Goal: Task Accomplishment & Management: Complete application form

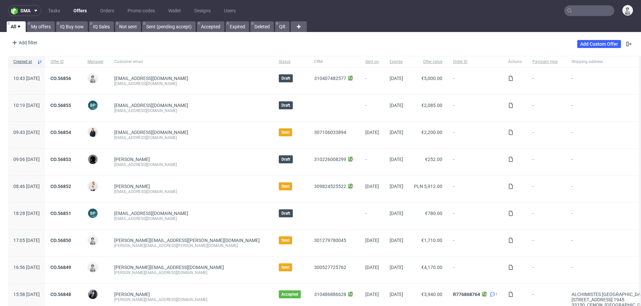
click at [579, 14] on input "text" at bounding box center [589, 10] width 50 height 11
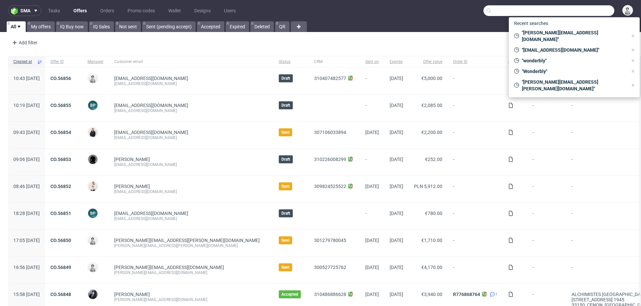
paste input "Antje@giveajoy.de"
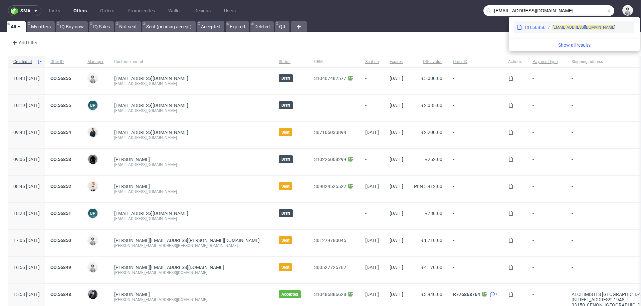
type input "Antje@giveajoy.de"
click at [561, 25] on span "[EMAIL_ADDRESS][DOMAIN_NAME]" at bounding box center [584, 27] width 63 height 5
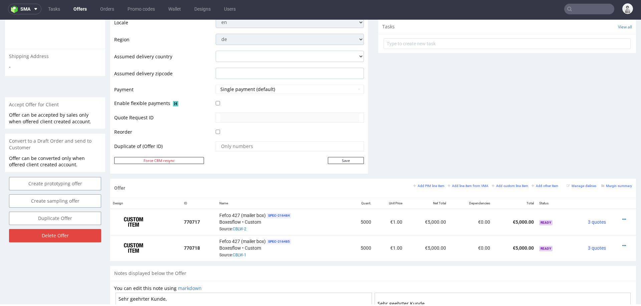
scroll to position [236, 0]
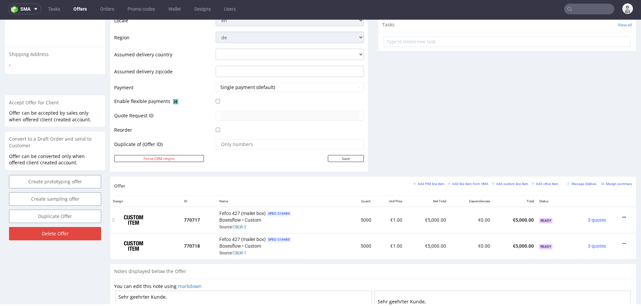
click at [622, 215] on icon at bounding box center [624, 217] width 4 height 5
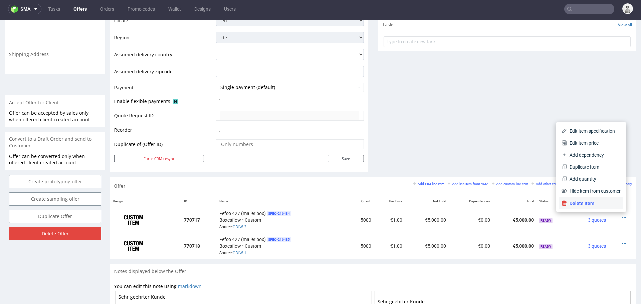
click at [591, 206] on span "Delete Item" at bounding box center [594, 203] width 54 height 7
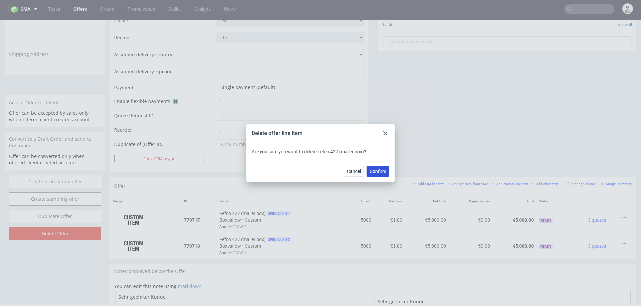
click at [375, 171] on span "Confirm" at bounding box center [378, 171] width 17 height 5
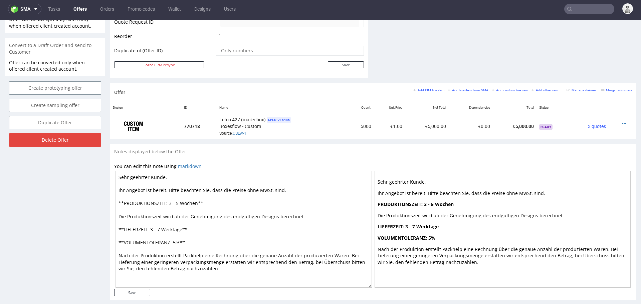
scroll to position [338, 0]
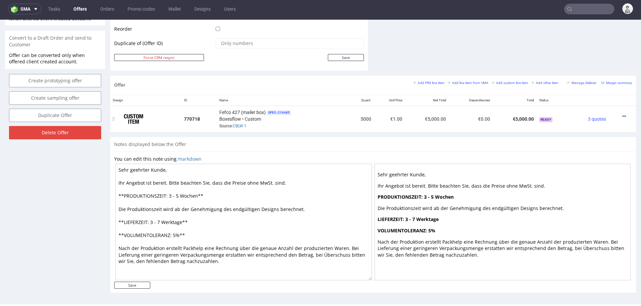
click at [622, 116] on icon at bounding box center [624, 116] width 4 height 5
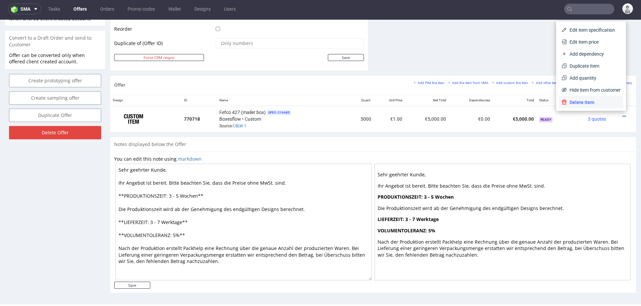
click at [575, 102] on span "Delete Item" at bounding box center [594, 102] width 54 height 7
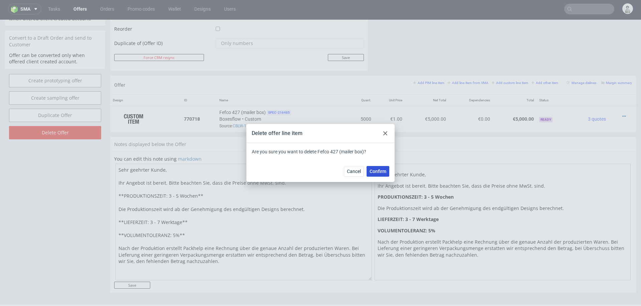
click at [378, 174] on span "Confirm" at bounding box center [378, 171] width 17 height 5
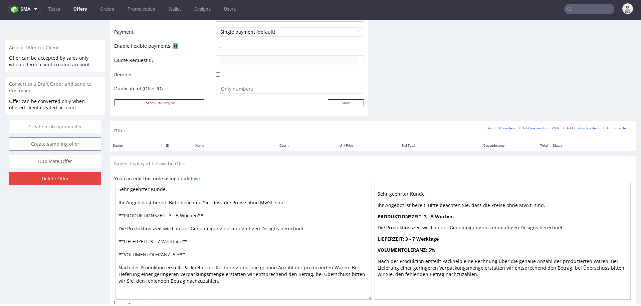
scroll to position [293, 0]
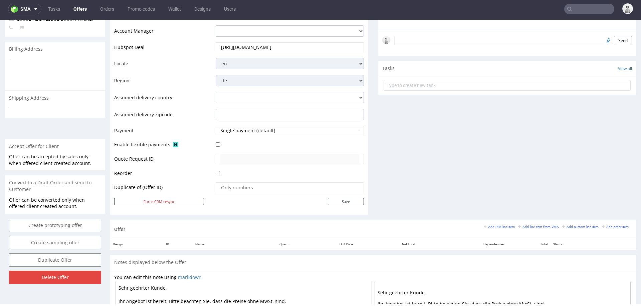
scroll to position [191, 0]
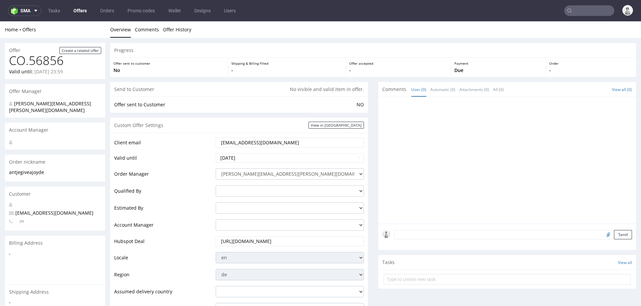
scroll to position [2, 0]
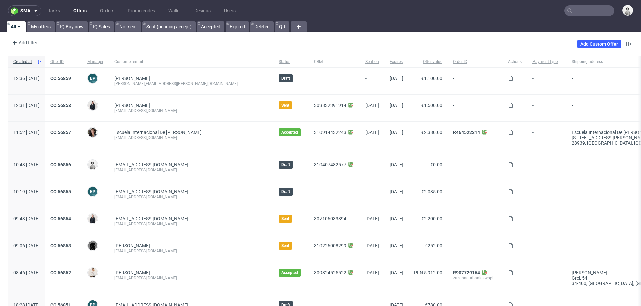
click at [583, 11] on input "text" at bounding box center [589, 10] width 50 height 11
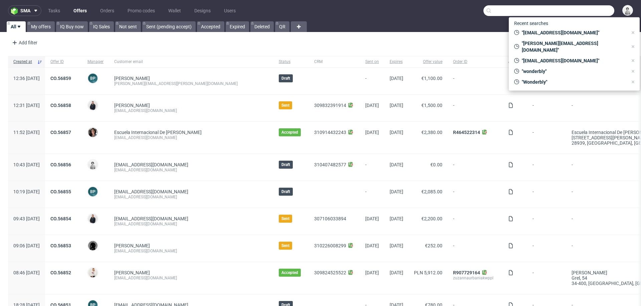
paste input "[EMAIL_ADDRESS][DOMAIN_NAME]"
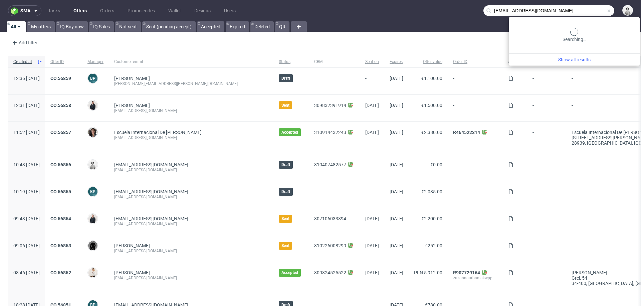
type input "[EMAIL_ADDRESS][DOMAIN_NAME]"
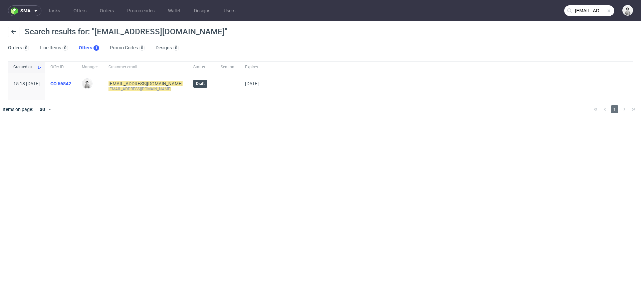
click at [71, 86] on link "CO.56842" at bounding box center [60, 83] width 21 height 5
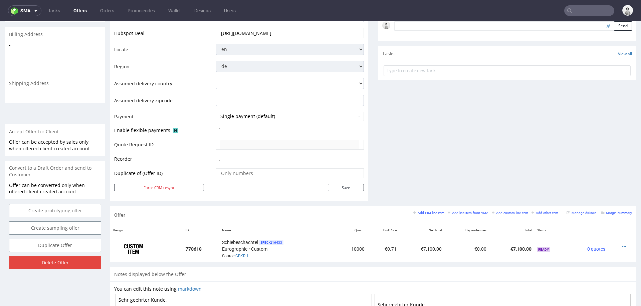
scroll to position [209, 0]
click at [453, 212] on small "Add line item from VMA" at bounding box center [468, 213] width 41 height 4
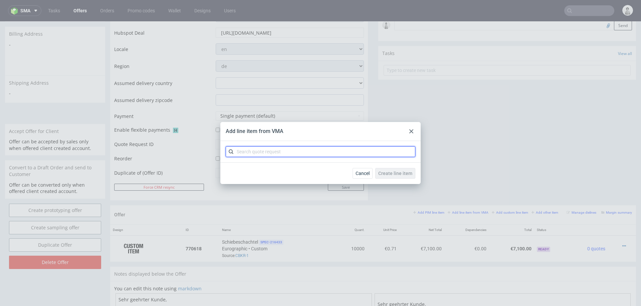
click at [359, 152] on input "text" at bounding box center [321, 152] width 190 height 11
type input "cbkr"
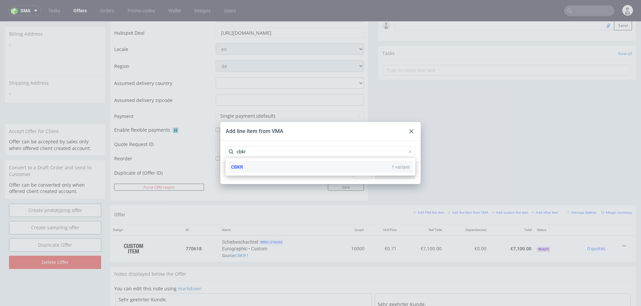
click at [299, 169] on div "CBKR 1 variant" at bounding box center [320, 167] width 184 height 12
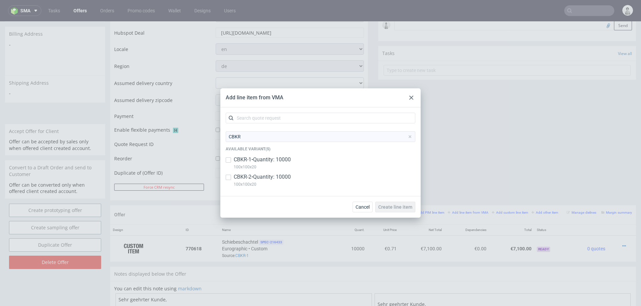
click at [268, 177] on p "CBKR-2 • Quantity: 10000" at bounding box center [262, 177] width 57 height 7
checkbox input "true"
click at [394, 208] on span "Create line item" at bounding box center [395, 207] width 34 height 5
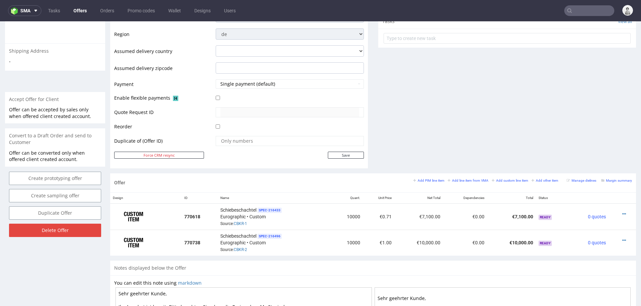
scroll to position [242, 0]
click at [622, 239] on icon at bounding box center [624, 240] width 4 height 5
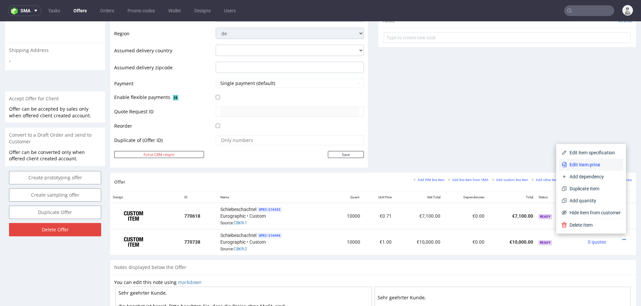
click at [585, 168] on li "Edit item price" at bounding box center [591, 165] width 64 height 12
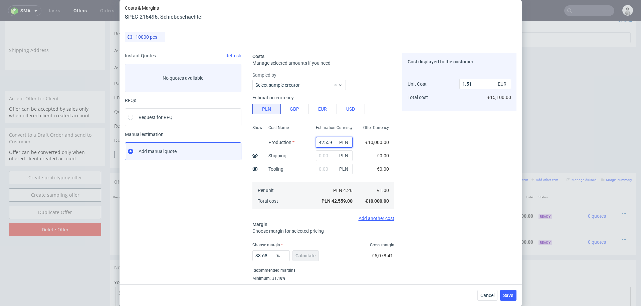
click at [323, 145] on input "42559" at bounding box center [334, 142] width 37 height 11
paste input "14410."
type input "14410"
type input "0.51"
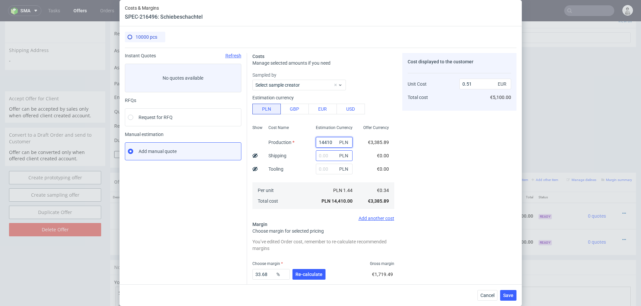
type input "14410"
click at [325, 157] on input "text" at bounding box center [334, 156] width 37 height 11
type input "1000"
type input "0.54"
type input "1000"
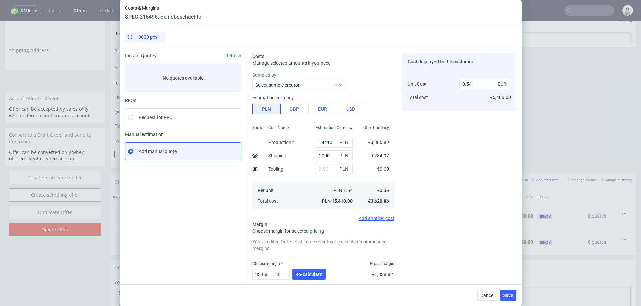
drag, startPoint x: 311, startPoint y: 271, endPoint x: 313, endPoint y: 261, distance: 10.9
click at [311, 270] on button "Re-calculate" at bounding box center [308, 274] width 33 height 11
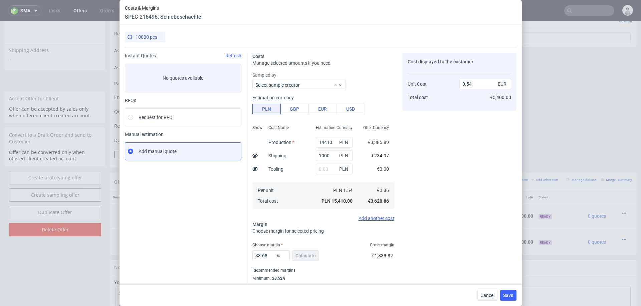
scroll to position [18, 0]
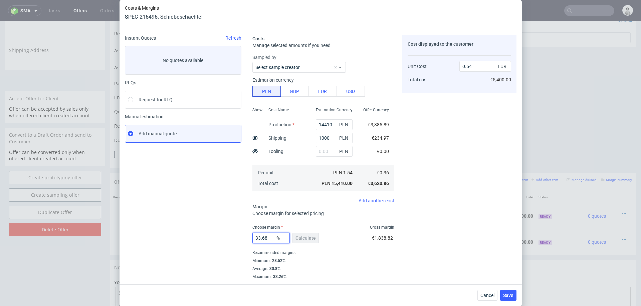
click at [265, 239] on input "33.68" at bounding box center [270, 238] width 37 height 11
type input "29"
type input "0.51"
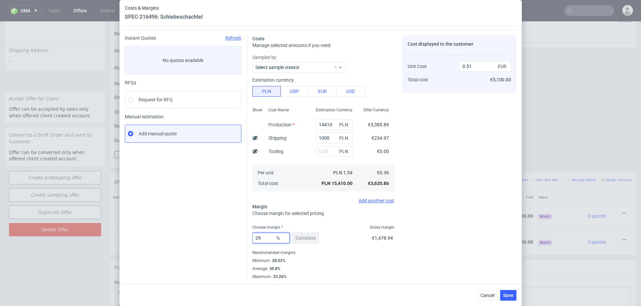
type input "29"
click at [473, 220] on div "Cost displayed to the customer Unit Cost Total cost 0.51 EUR €5,100.00" at bounding box center [459, 157] width 114 height 244
click at [505, 289] on span "Save" at bounding box center [508, 295] width 10 height 5
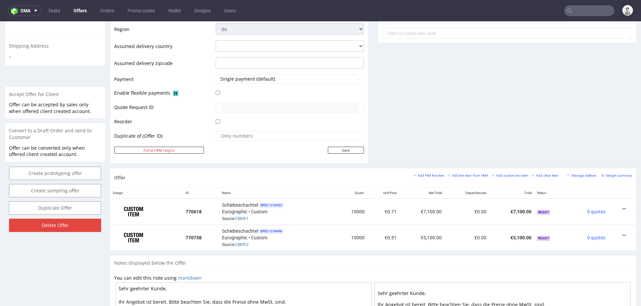
scroll to position [247, 0]
click at [622, 206] on icon at bounding box center [624, 208] width 4 height 5
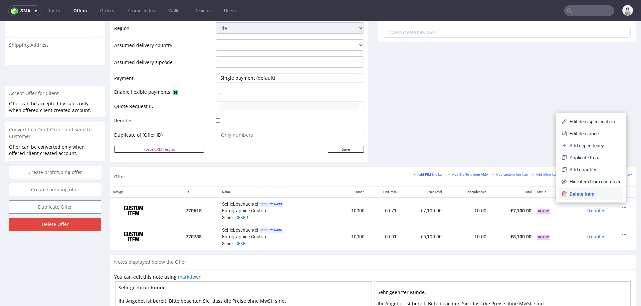
click at [594, 193] on span "Delete Item" at bounding box center [594, 194] width 54 height 7
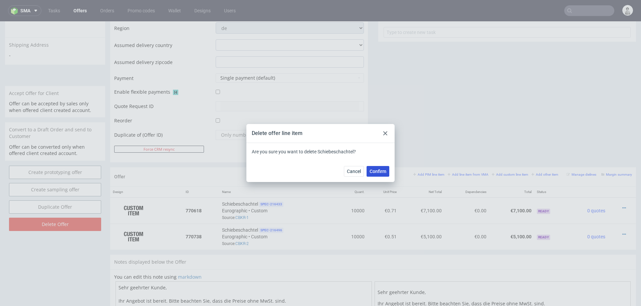
click at [381, 167] on button "Confirm" at bounding box center [378, 171] width 23 height 11
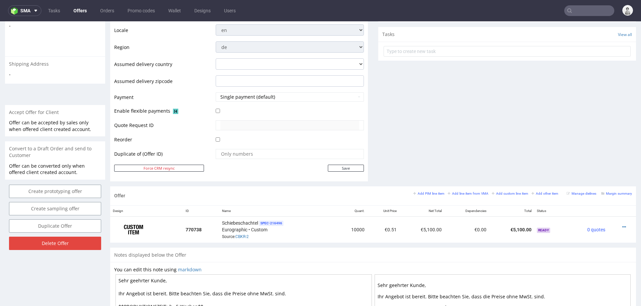
scroll to position [234, 0]
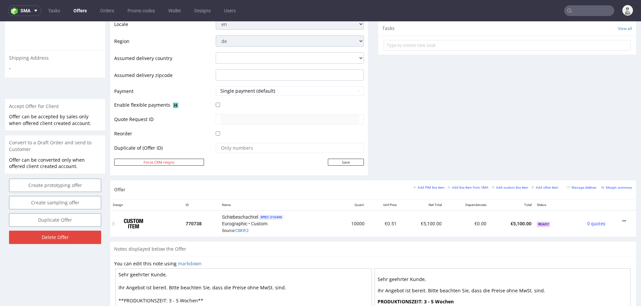
click at [622, 220] on icon at bounding box center [624, 221] width 4 height 5
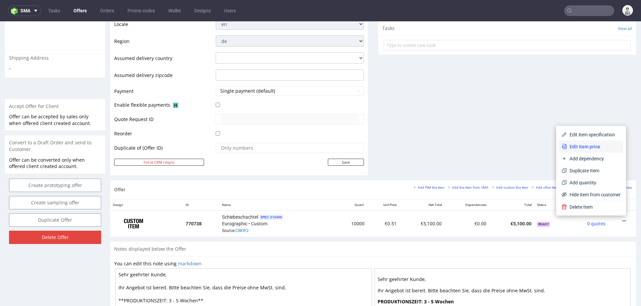
click at [598, 146] on span "Edit item price" at bounding box center [594, 147] width 54 height 7
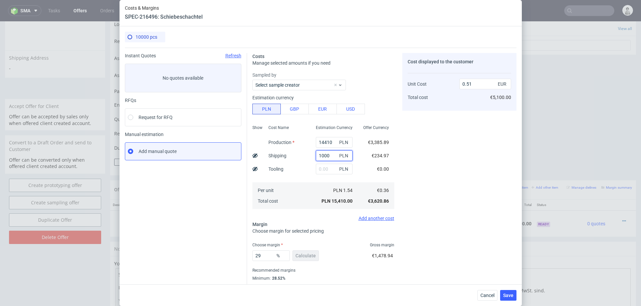
click at [327, 157] on input "1000" at bounding box center [334, 156] width 37 height 11
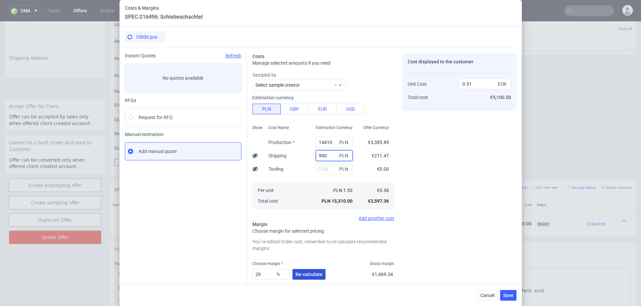
type input "900"
click at [302, 273] on span "Re-calculate" at bounding box center [308, 274] width 27 height 5
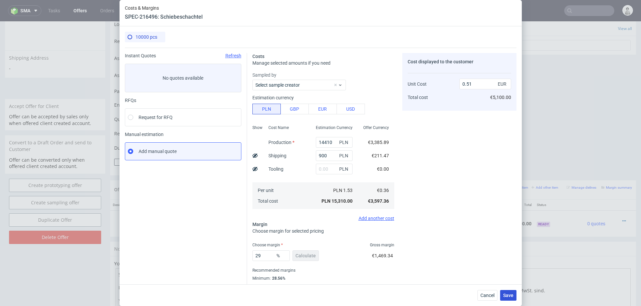
click at [507, 289] on span "Save" at bounding box center [508, 295] width 10 height 5
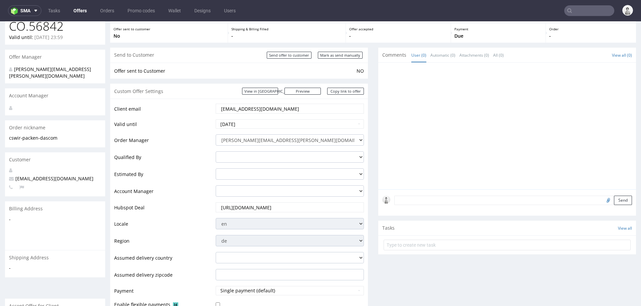
scroll to position [0, 0]
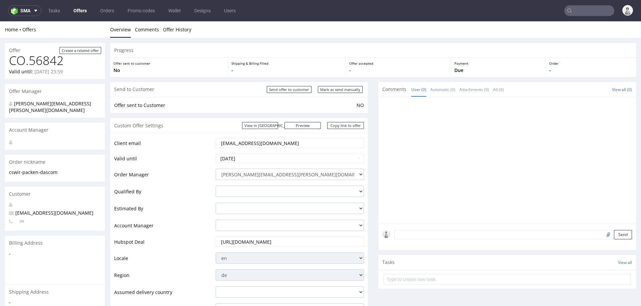
click at [252, 143] on input "[EMAIL_ADDRESS][DOMAIN_NAME]" at bounding box center [289, 143] width 139 height 9
drag, startPoint x: 328, startPoint y: 88, endPoint x: 327, endPoint y: 111, distance: 23.1
click at [327, 104] on section "Send to Customer Send offer to customer Mark as send manually Offer sent to Cus…" at bounding box center [239, 97] width 258 height 31
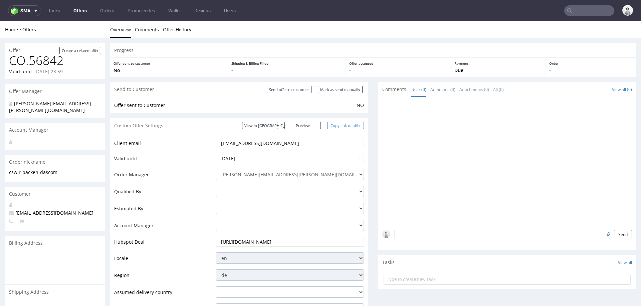
click at [337, 127] on link "Copy link to offer" at bounding box center [345, 125] width 37 height 7
click at [342, 89] on input "Mark as send manually" at bounding box center [340, 89] width 45 height 7
type input "In progress..."
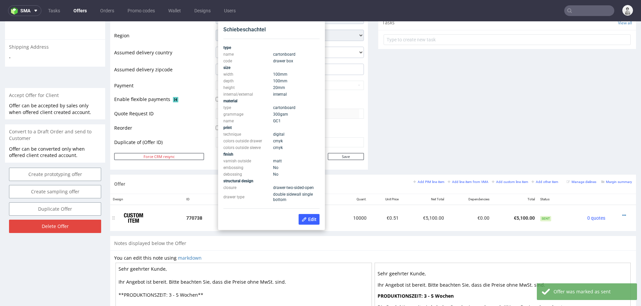
scroll to position [235, 0]
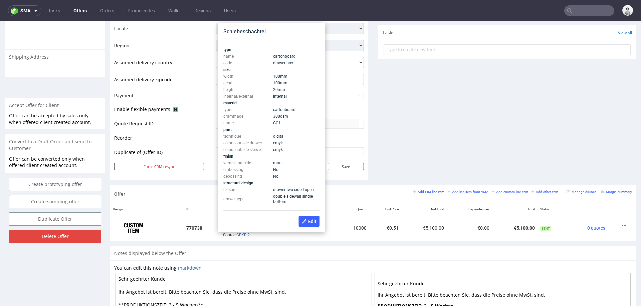
click at [485, 109] on div "Comments User (0) Automatic (0) Attachments (0) All (0) View all (0) Send Tasks…" at bounding box center [507, 18] width 258 height 333
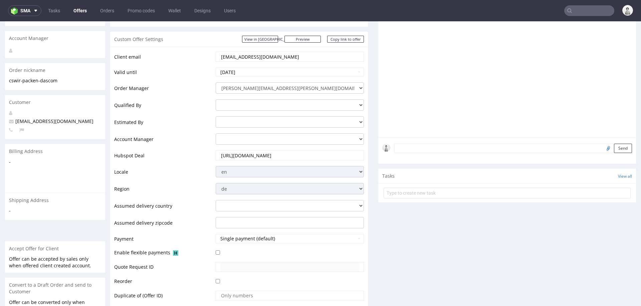
scroll to position [0, 0]
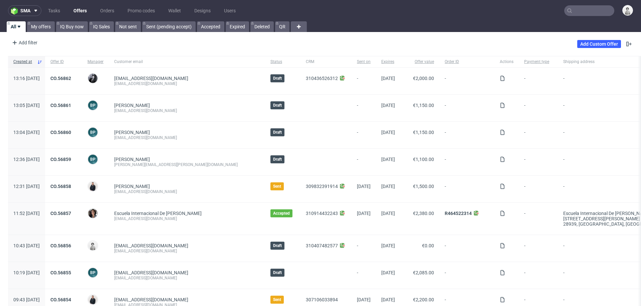
click at [585, 9] on input "text" at bounding box center [589, 10] width 50 height 11
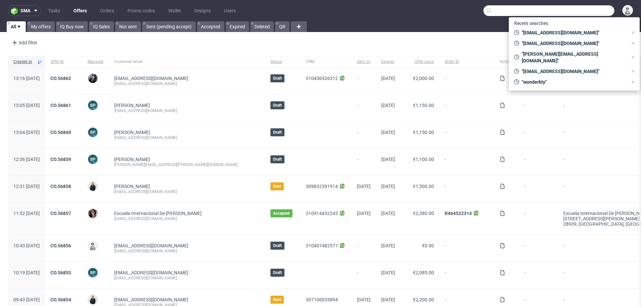
paste input "[EMAIL_ADDRESS][DOMAIN_NAME]"
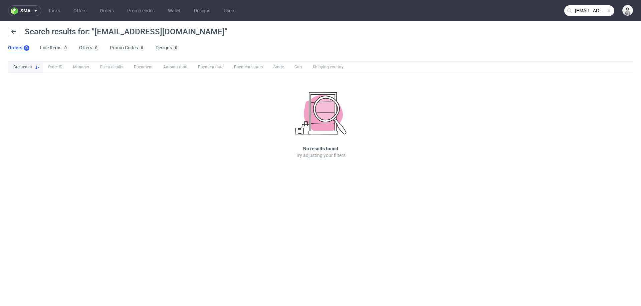
click at [574, 9] on input "urvashi@ayushakti.com" at bounding box center [589, 10] width 50 height 11
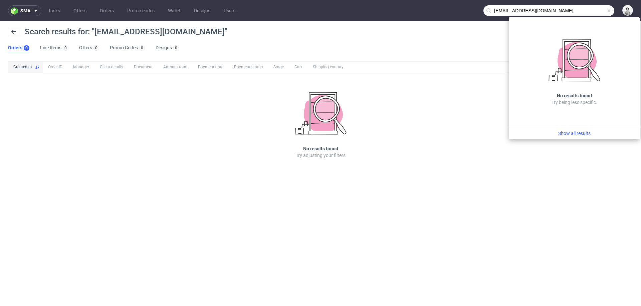
click at [500, 14] on input "urvashi@ayushakti.com" at bounding box center [548, 10] width 131 height 11
click at [501, 11] on input "urvashi@ayushakti.com" at bounding box center [548, 10] width 131 height 11
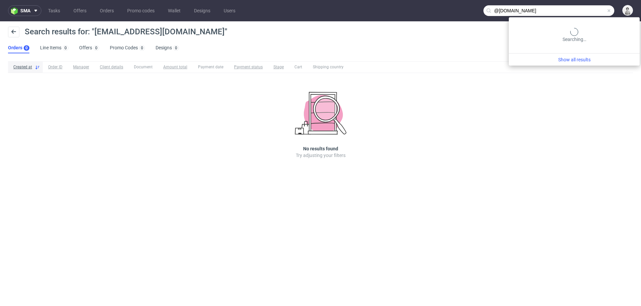
type input "@ayushakti.com"
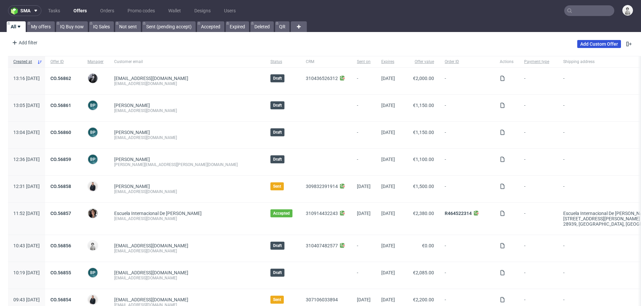
click at [578, 48] on link "Add Custom Offer" at bounding box center [599, 44] width 44 height 8
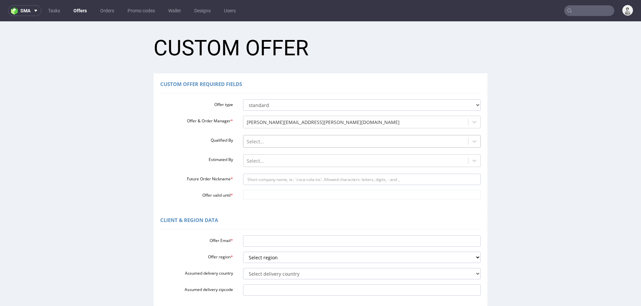
click at [282, 145] on div at bounding box center [356, 142] width 218 height 8
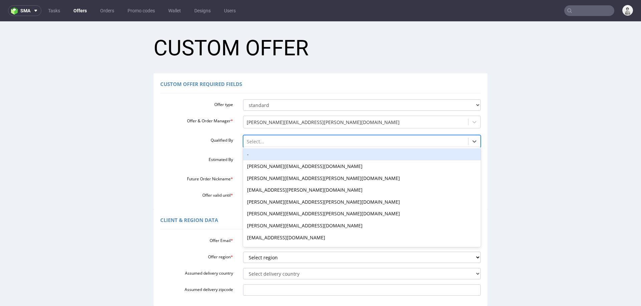
drag, startPoint x: 282, startPoint y: 155, endPoint x: 283, endPoint y: 161, distance: 6.4
click at [282, 155] on div "-" at bounding box center [362, 155] width 238 height 12
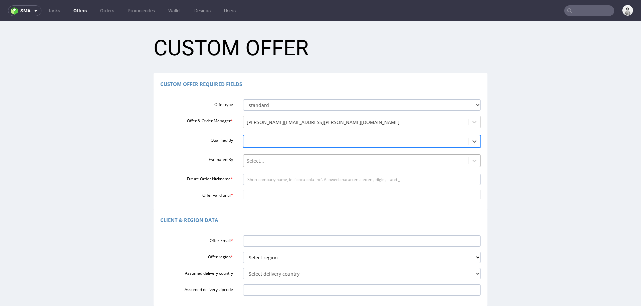
click at [282, 162] on div at bounding box center [356, 161] width 218 height 8
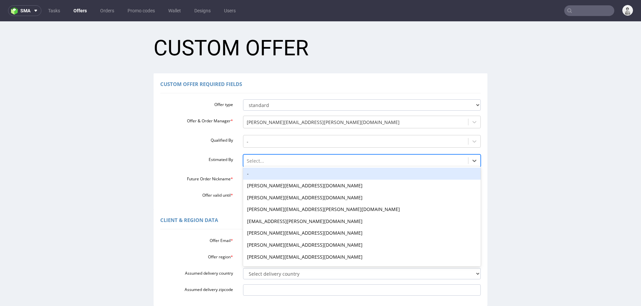
click at [284, 175] on div "-" at bounding box center [362, 174] width 238 height 12
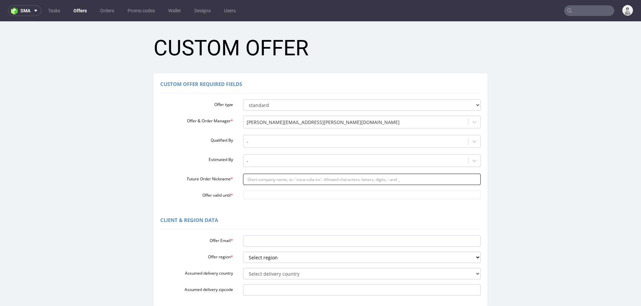
click at [287, 179] on input "Future Order Nickname *" at bounding box center [362, 179] width 238 height 11
paste input "urvashiayushakticom"
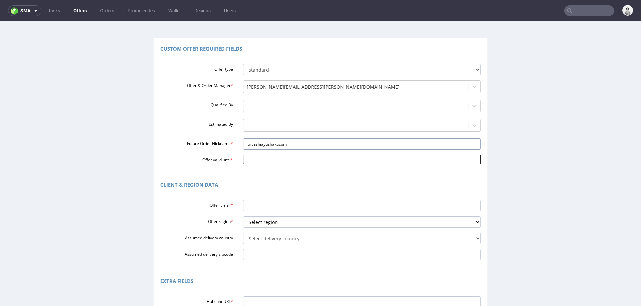
scroll to position [36, 0]
type input "urvashiayushakticom"
click at [269, 156] on input "Offer valid until *" at bounding box center [362, 158] width 238 height 9
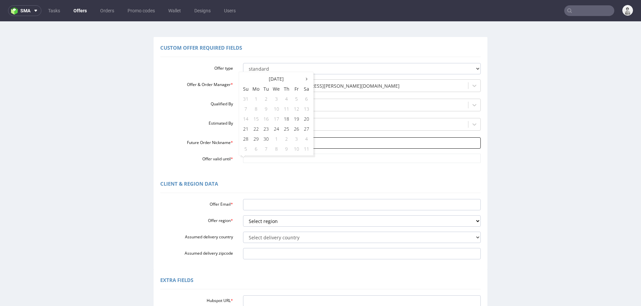
click at [265, 142] on td "30" at bounding box center [266, 139] width 10 height 10
type input "[DATE]"
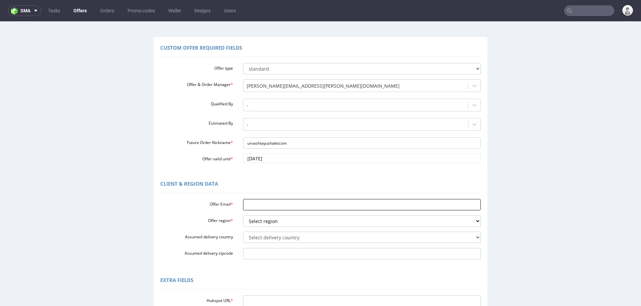
click at [270, 209] on input "Offer Email *" at bounding box center [362, 204] width 238 height 11
paste input "[EMAIL_ADDRESS][DOMAIN_NAME]"
type input "[EMAIL_ADDRESS][DOMAIN_NAME]"
click at [278, 221] on select "Select region eu gb de pl fr it es" at bounding box center [362, 221] width 238 height 11
select select "eu"
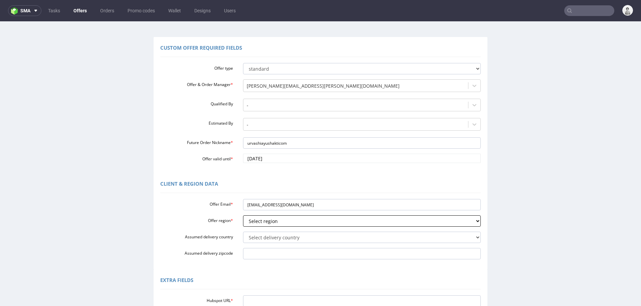
click at [243, 216] on select "Select region eu gb de pl fr it es" at bounding box center [362, 221] width 238 height 11
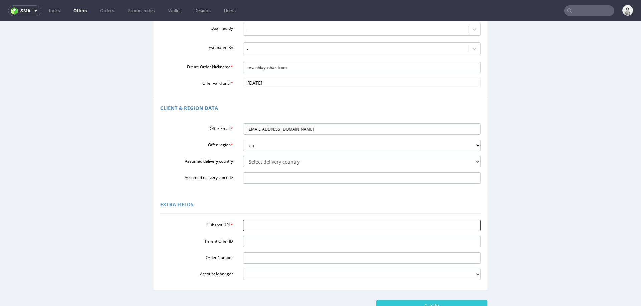
click at [270, 226] on input "Hubspot URL *" at bounding box center [362, 225] width 238 height 11
paste input "[URL][DOMAIN_NAME]"
type input "[URL][DOMAIN_NAME]"
click at [413, 303] on input "Create" at bounding box center [431, 305] width 111 height 11
type input "Please wait..."
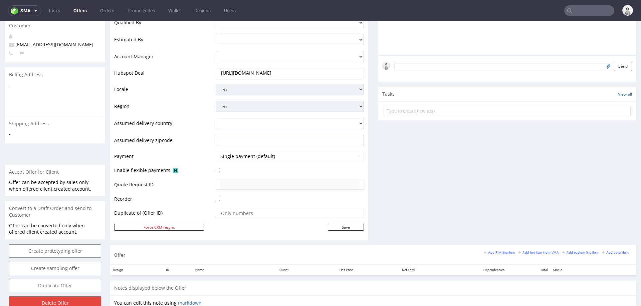
scroll to position [252, 0]
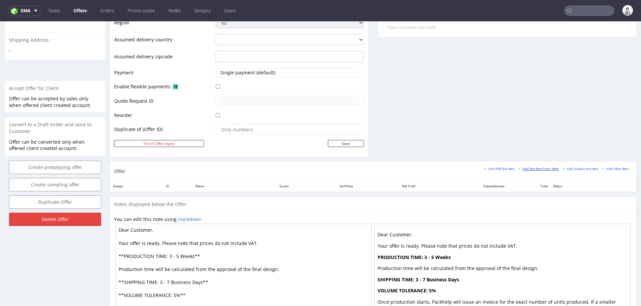
click at [529, 167] on link "Add line item from VMA" at bounding box center [538, 169] width 41 height 5
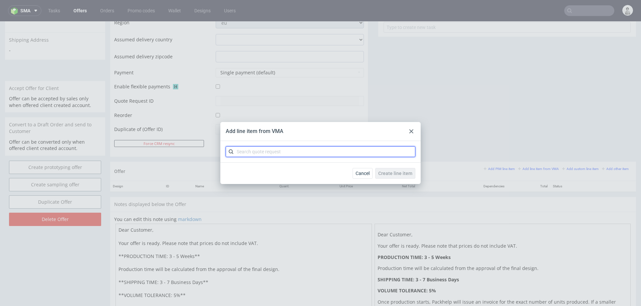
click at [360, 151] on input "text" at bounding box center [321, 152] width 190 height 11
type input "cbmb"
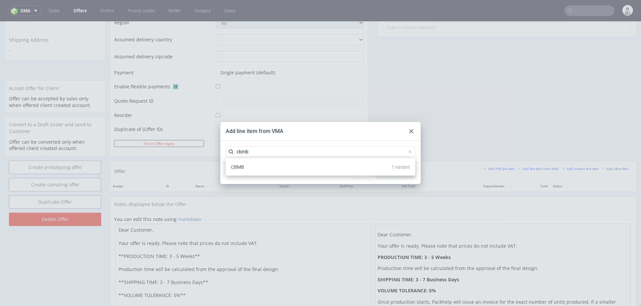
click at [340, 165] on div "CBMB 1 variant" at bounding box center [320, 167] width 184 height 12
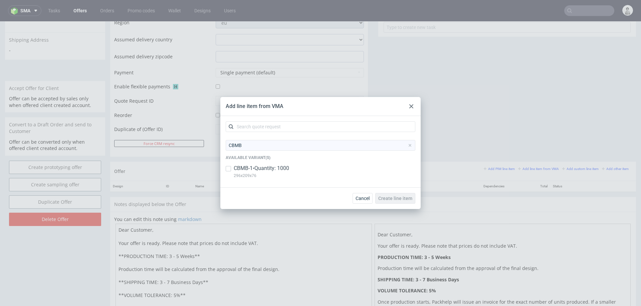
click at [284, 171] on p "CBMB-1 • Quantity: 1000" at bounding box center [261, 168] width 55 height 7
checkbox input "true"
click at [400, 196] on span "Create line item" at bounding box center [395, 198] width 34 height 5
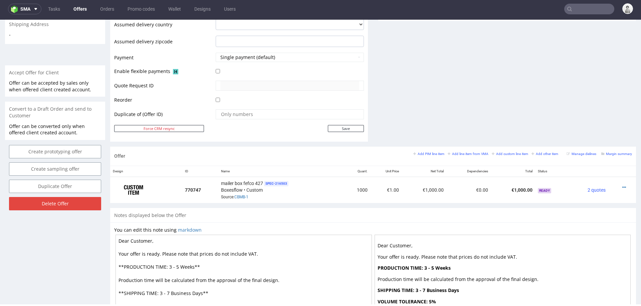
scroll to position [298, 0]
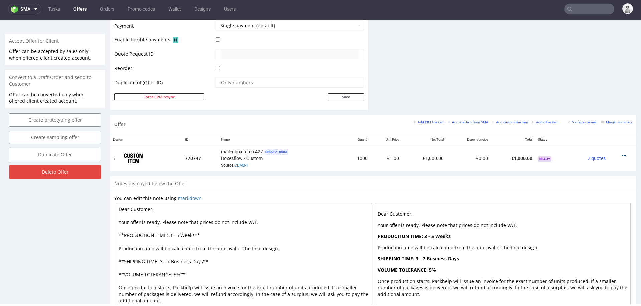
click at [622, 154] on icon at bounding box center [624, 156] width 4 height 5
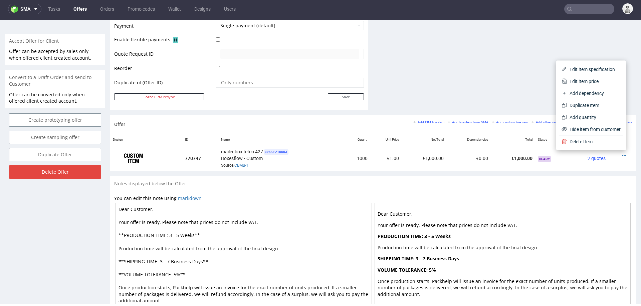
click at [584, 79] on span "Edit item price" at bounding box center [594, 81] width 54 height 7
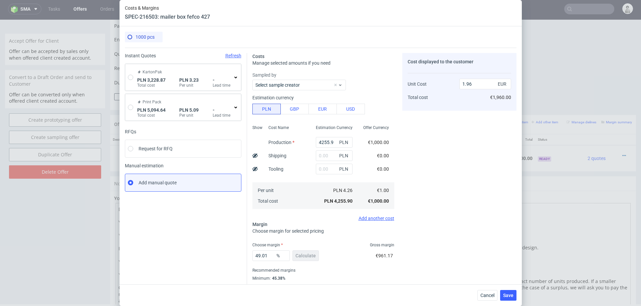
click at [126, 76] on div "KartonPak PLN 3,228.87 Total cost PLN 3.23 Per unit - Lead time" at bounding box center [183, 77] width 116 height 27
drag, startPoint x: 131, startPoint y: 76, endPoint x: 138, endPoint y: 76, distance: 7.0
click at [131, 76] on input "radio" at bounding box center [130, 77] width 5 height 5
radio input "true"
radio input "false"
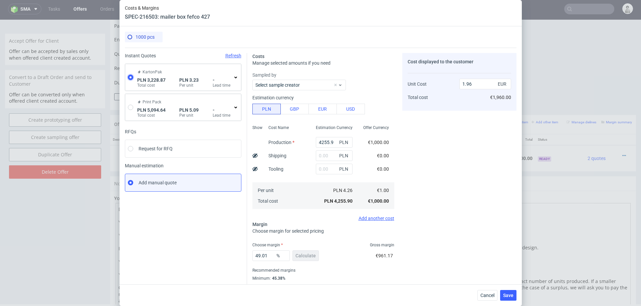
type input "1665.84"
type input "1563.03"
type input "0.76"
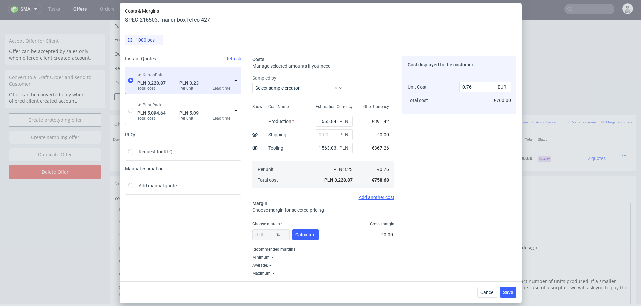
click at [237, 79] on icon at bounding box center [235, 80] width 5 height 5
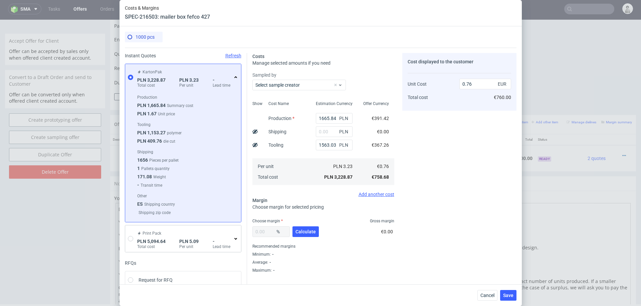
click at [363, 72] on label "Sampled by" at bounding box center [323, 75] width 142 height 7
click at [320, 120] on input "1665.84" at bounding box center [334, 118] width 37 height 11
type input "2665.84"
type input "1"
type input "2665.84"
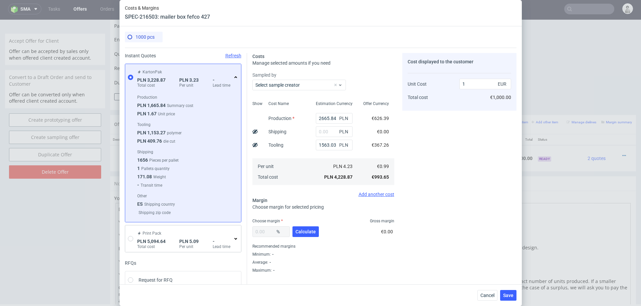
click at [446, 139] on div "Cost displayed to the customer Unit Cost Total cost 1 EUR €1,000.00" at bounding box center [459, 163] width 114 height 220
click at [334, 131] on input "text" at bounding box center [334, 132] width 37 height 11
type input "400"
type input "1.09"
type input "400"
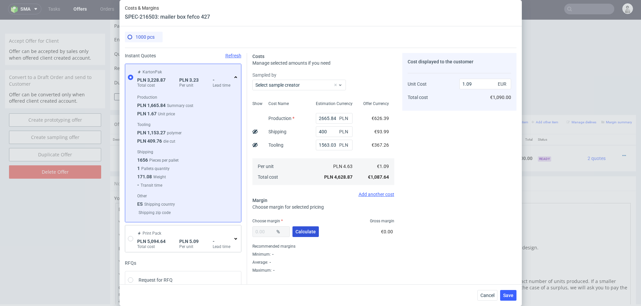
click at [300, 233] on span "Calculate" at bounding box center [305, 232] width 20 height 5
type input "38.8"
type input "1.78"
click at [266, 233] on input "38.8" at bounding box center [270, 232] width 37 height 11
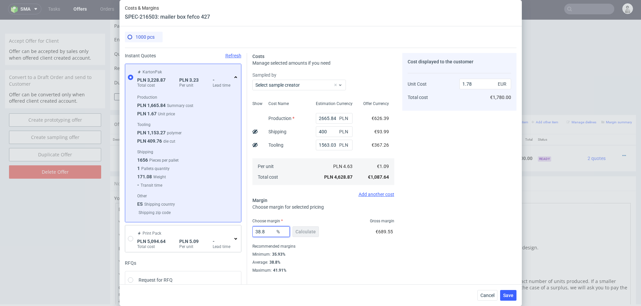
click at [266, 233] on input "38.8" at bounding box center [270, 232] width 37 height 11
type input "38"
type input "1.75"
type input "38"
click at [432, 192] on div "Cost displayed to the customer Unit Cost Total cost 1.75 EUR €1,750.00" at bounding box center [459, 163] width 114 height 220
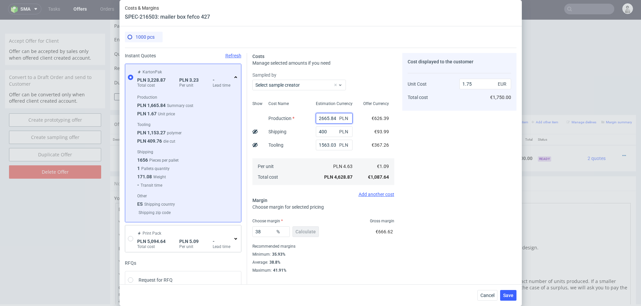
click at [324, 118] on input "2665.84" at bounding box center [334, 118] width 37 height 11
type input "3000"
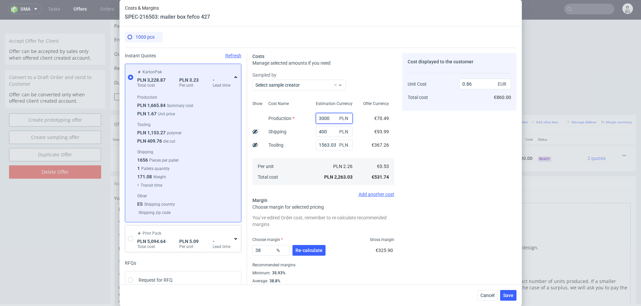
type input "1.88"
type input "3000"
click at [446, 140] on div "Cost displayed to the customer Unit Cost Total cost 1.88 EUR €1,880.00" at bounding box center [459, 172] width 114 height 239
click at [267, 254] on input "38" at bounding box center [270, 250] width 37 height 11
type input "3"
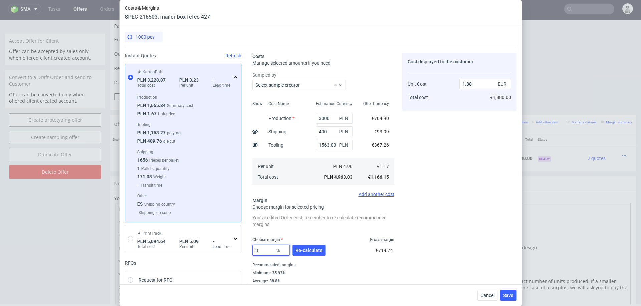
type input "1.2"
type input "36"
type input "1.82"
type input "36"
click at [405, 218] on div "Cost displayed to the customer Unit Cost Total cost 1.82 EUR €1,820.00" at bounding box center [459, 172] width 114 height 239
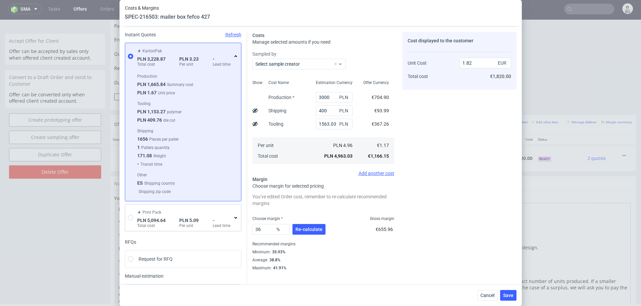
scroll to position [22, 0]
click at [447, 191] on div "Cost displayed to the customer Unit Cost Total cost 1.82 EUR €1,820.00" at bounding box center [459, 150] width 114 height 239
click at [434, 182] on div "Cost displayed to the customer Unit Cost Total cost 1.82 EUR €1,820.00" at bounding box center [459, 150] width 114 height 239
click at [327, 97] on input "3000" at bounding box center [334, 96] width 37 height 11
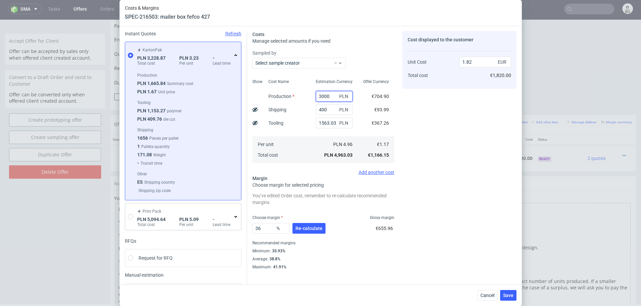
click at [327, 97] on input "3000" at bounding box center [334, 96] width 37 height 11
type input "2900"
type input "1.78"
type input "2900"
click at [306, 227] on span "Re-calculate" at bounding box center [308, 228] width 27 height 5
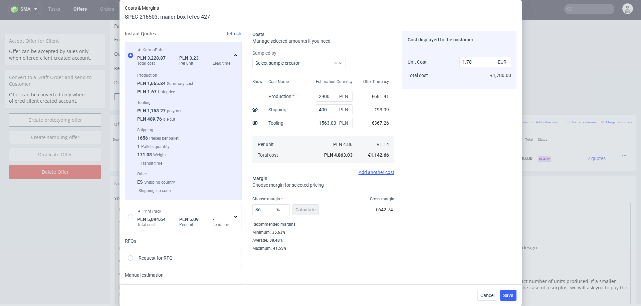
click at [377, 246] on div "Maximum : 41.55%" at bounding box center [323, 248] width 142 height 7
click at [506, 294] on span "Save" at bounding box center [508, 295] width 10 height 5
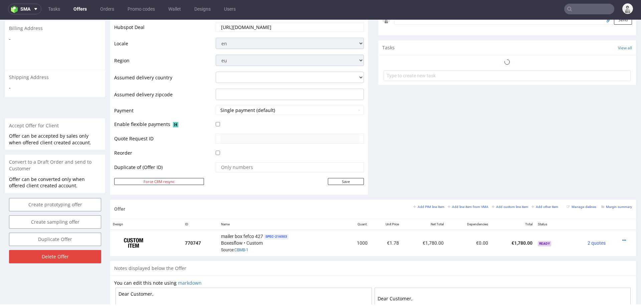
scroll to position [241, 0]
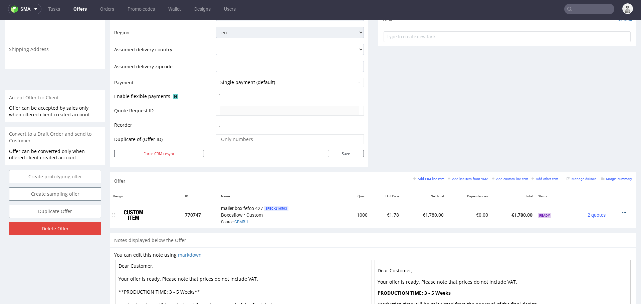
click at [622, 210] on icon at bounding box center [624, 212] width 4 height 5
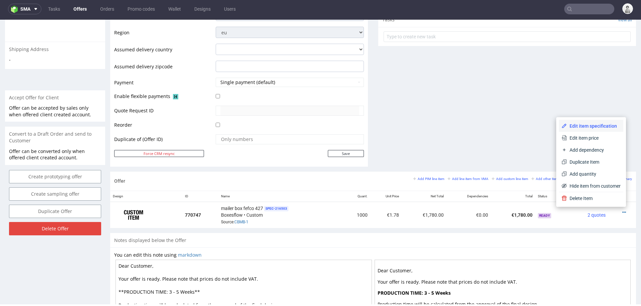
click at [594, 123] on span "Edit item specification" at bounding box center [594, 126] width 54 height 7
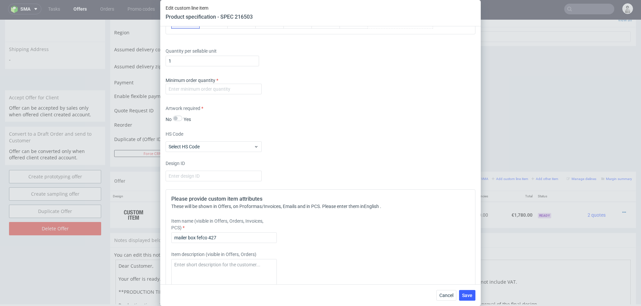
scroll to position [522, 0]
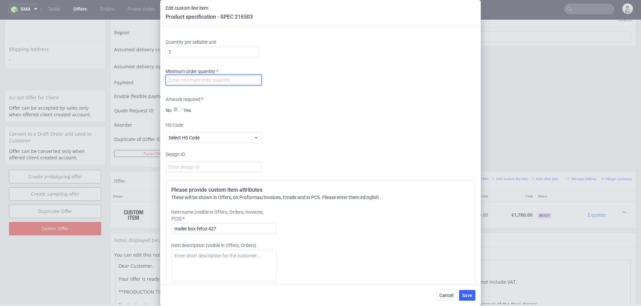
click at [240, 81] on input "number" at bounding box center [214, 80] width 96 height 11
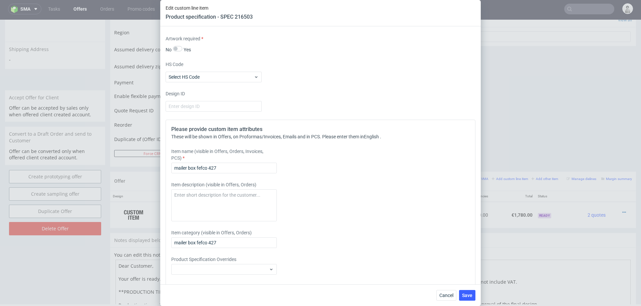
scroll to position [602, 0]
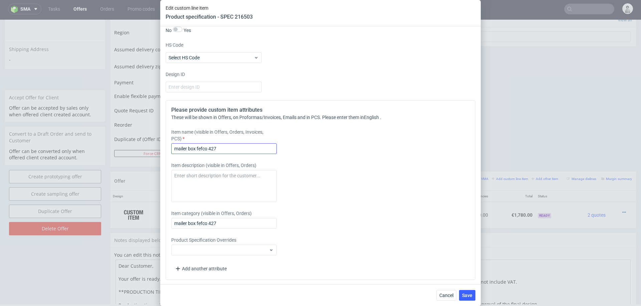
type input "1000"
click at [237, 150] on input "mailer box fefco 427" at bounding box center [224, 149] width 106 height 11
type input "mailer box fefco 427 + custom insert"
click at [465, 295] on span "Save" at bounding box center [467, 295] width 10 height 5
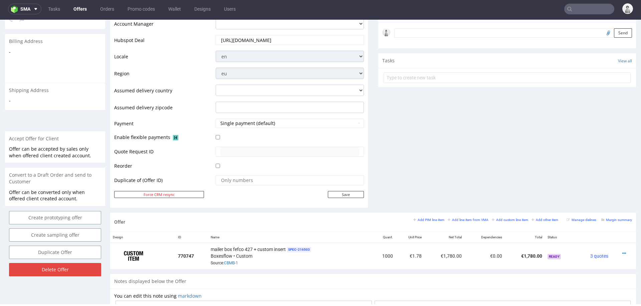
scroll to position [202, 0]
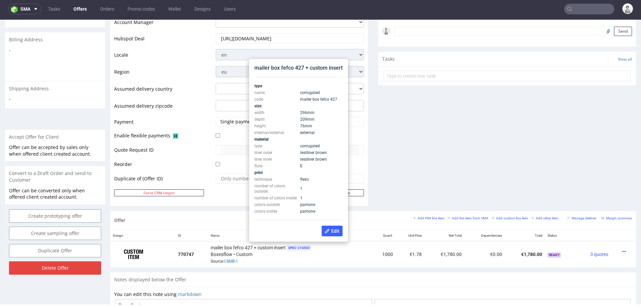
click at [429, 152] on div "Comments User (0) Automatic (0) Attachments (0) All (0) View all (0) Send Tasks…" at bounding box center [507, 44] width 258 height 333
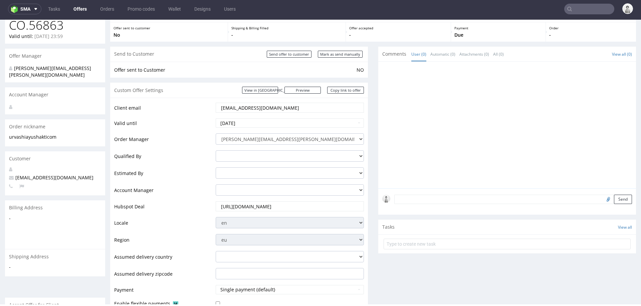
scroll to position [0, 0]
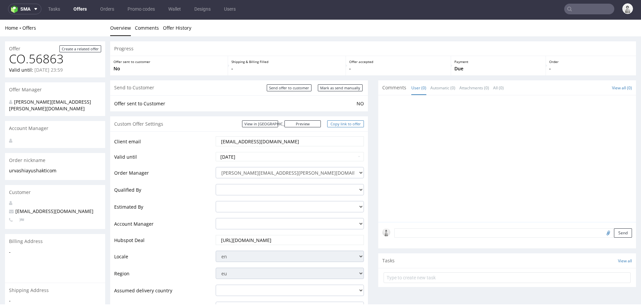
click at [336, 122] on link "Copy link to offer" at bounding box center [345, 124] width 37 height 7
click at [325, 86] on input "Mark as send manually" at bounding box center [340, 87] width 45 height 7
type input "In progress..."
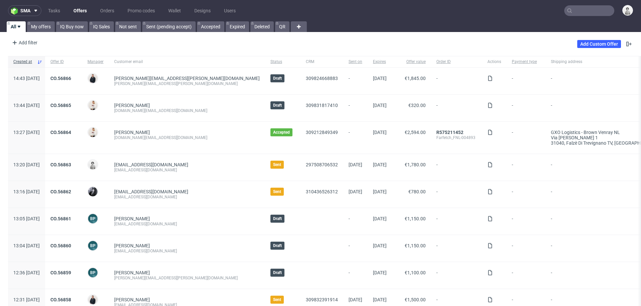
click at [591, 11] on input "text" at bounding box center [589, 10] width 50 height 11
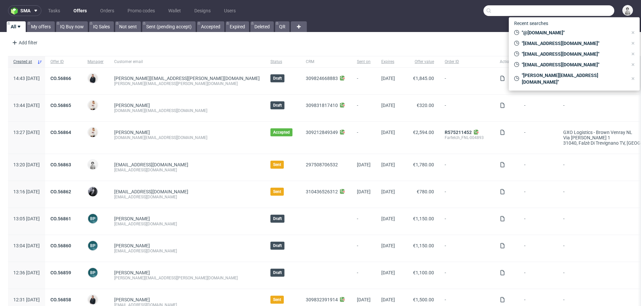
paste input "nicolas.gold@sheyn.at"
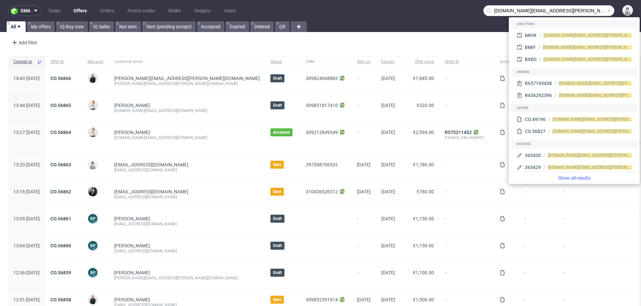
drag, startPoint x: 517, startPoint y: 10, endPoint x: 459, endPoint y: 12, distance: 57.8
click at [459, 12] on nav "sma Tasks Offers Orders Promo codes Wallet Designs Users nicolas.gold@sheyn.at" at bounding box center [320, 10] width 641 height 21
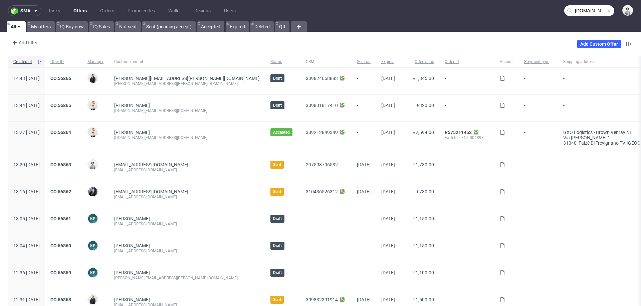
type input "sheyn.at"
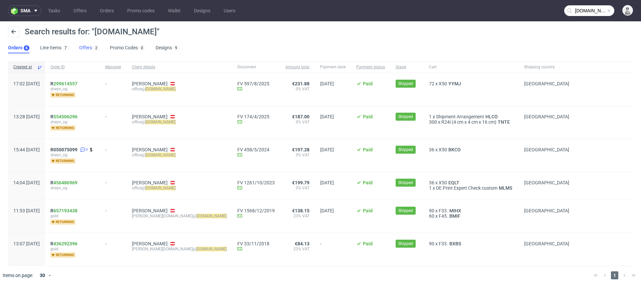
click at [84, 46] on link "Offers 2" at bounding box center [89, 48] width 20 height 11
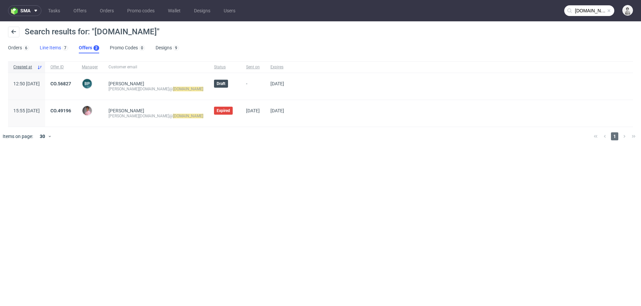
click at [57, 49] on link "Line Items 7" at bounding box center [54, 48] width 28 height 11
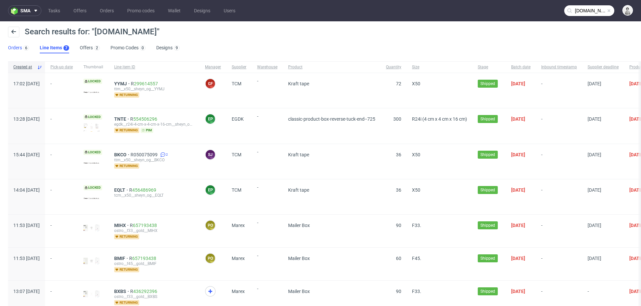
click at [19, 47] on link "Orders 6" at bounding box center [18, 48] width 21 height 11
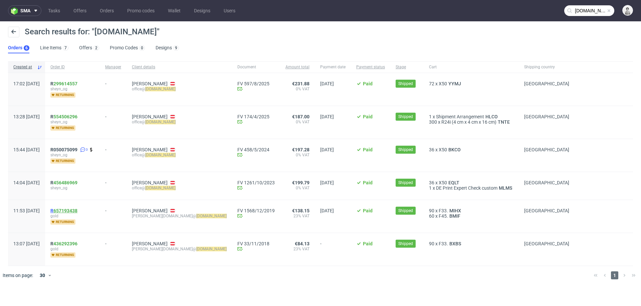
click at [77, 208] on link "657193438" at bounding box center [65, 210] width 24 height 5
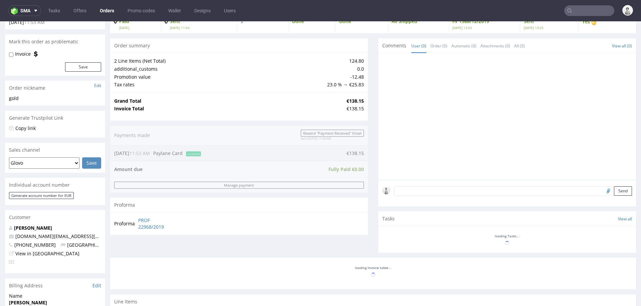
scroll to position [44, 0]
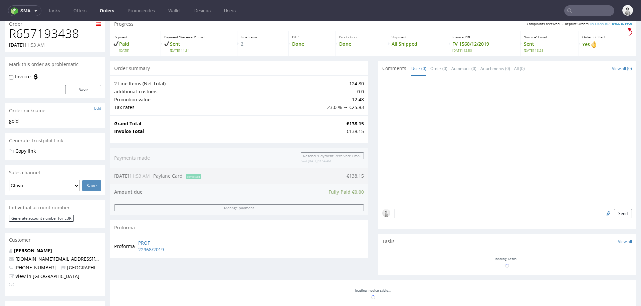
type input "sheyn.at"
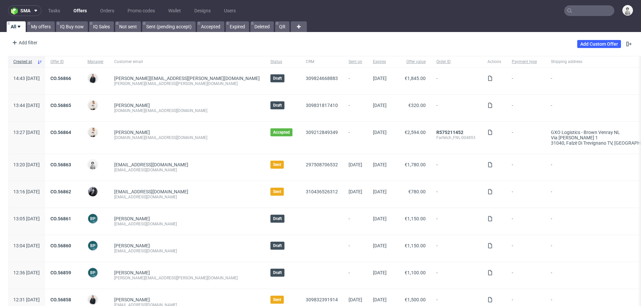
click at [582, 14] on input "text" at bounding box center [589, 10] width 50 height 11
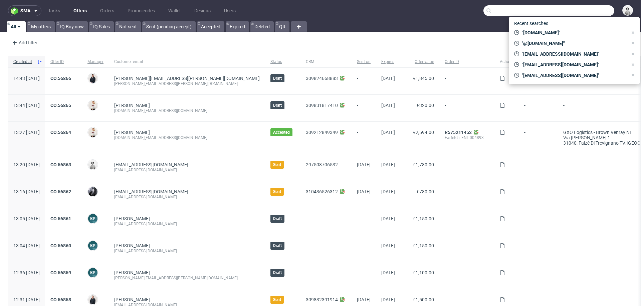
paste input "[PERSON_NAME][EMAIL_ADDRESS][DOMAIN_NAME]"
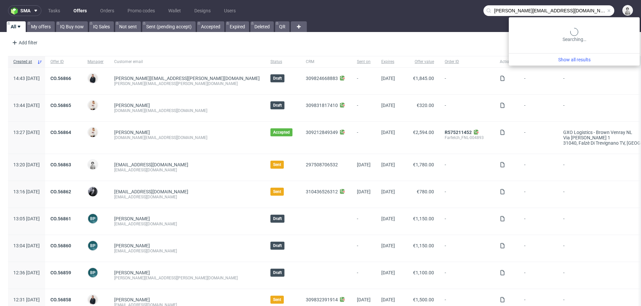
type input "[PERSON_NAME][EMAIL_ADDRESS][DOMAIN_NAME]"
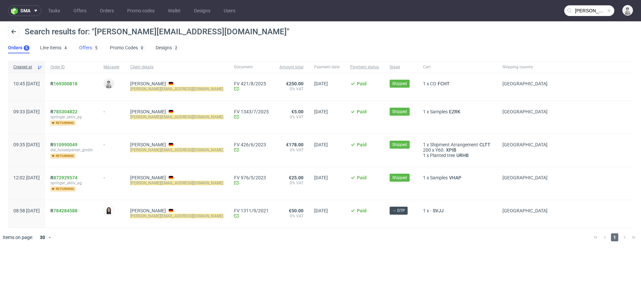
click at [85, 46] on link "Offers 5" at bounding box center [89, 48] width 20 height 11
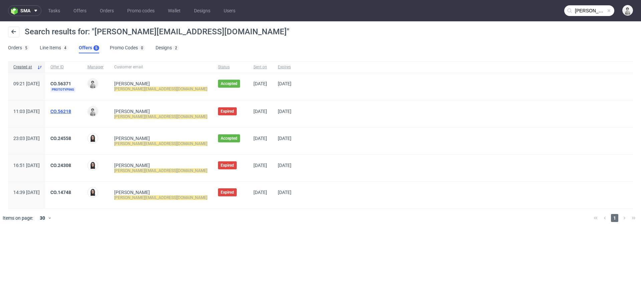
click at [71, 110] on link "CO.56218" at bounding box center [60, 111] width 21 height 5
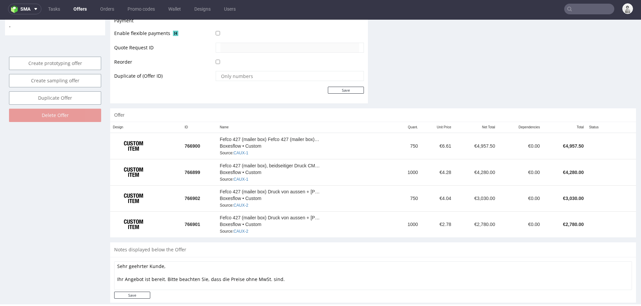
scroll to position [289, 0]
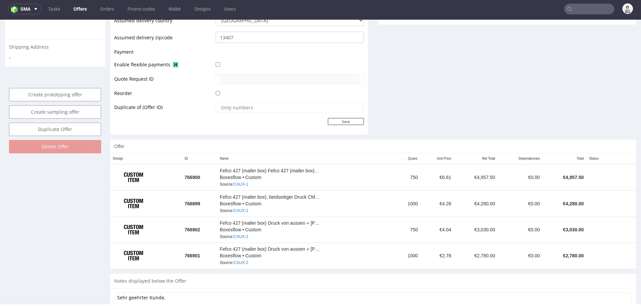
click at [369, 239] on td "Fefco 427 (mailer box) Druck von aussen + [PERSON_NAME]. Boxesflow • Custom Sou…" at bounding box center [305, 230] width 177 height 26
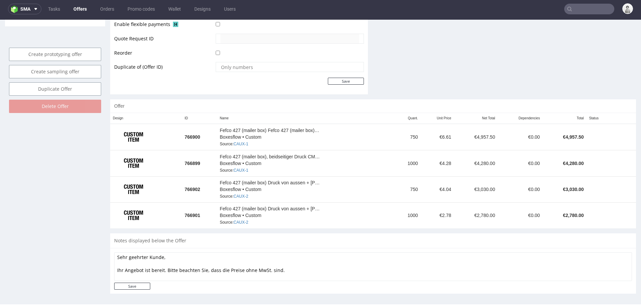
click at [369, 239] on div "Notes displayed below the Offer" at bounding box center [373, 241] width 526 height 15
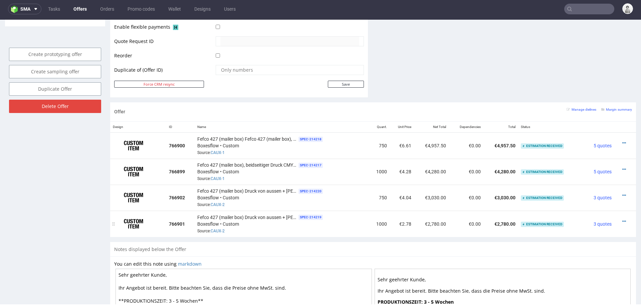
click at [348, 233] on td "Fefco 427 (mailer box) Druck von aussen + [PERSON_NAME]. SPEC- 214219 Boxesflow…" at bounding box center [282, 224] width 174 height 26
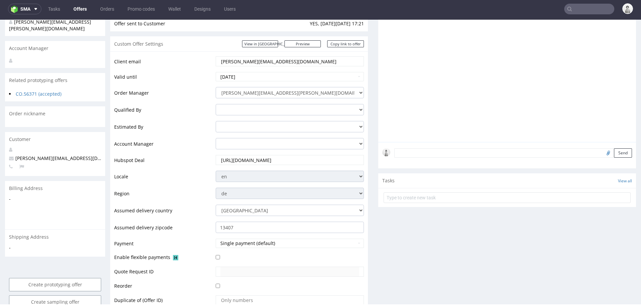
scroll to position [98, 0]
click at [294, 78] on input "2025-07-31" at bounding box center [290, 77] width 148 height 9
click at [279, 94] on th at bounding box center [282, 92] width 10 height 10
click at [238, 151] on td "30" at bounding box center [241, 153] width 10 height 10
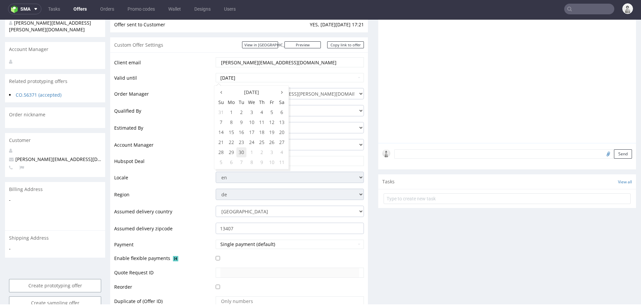
type input "2025-09-30"
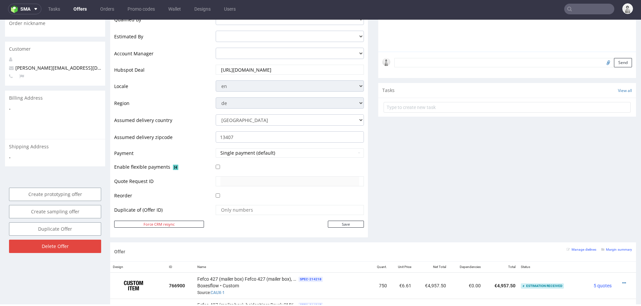
scroll to position [191, 0]
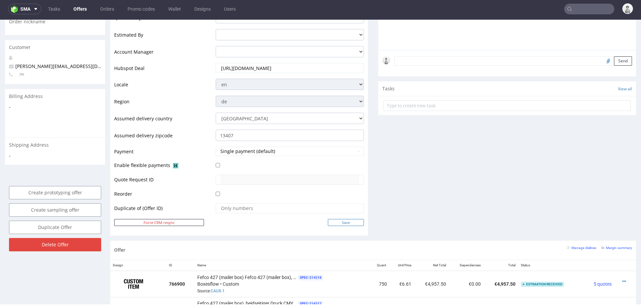
click at [343, 222] on input "Save" at bounding box center [346, 222] width 36 height 7
type input "In progress..."
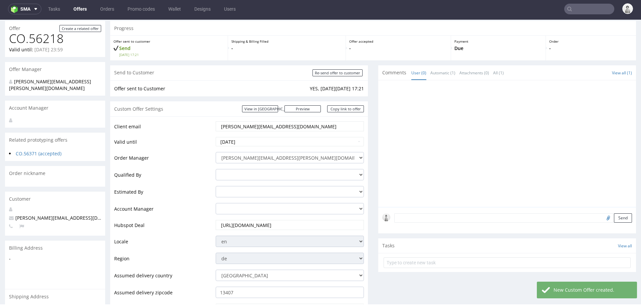
scroll to position [1, 0]
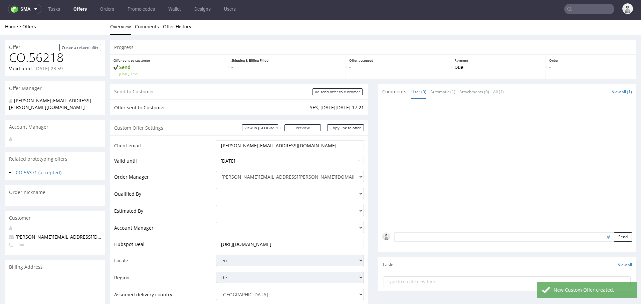
click at [266, 148] on input "[PERSON_NAME][EMAIL_ADDRESS][DOMAIN_NAME]" at bounding box center [289, 145] width 139 height 9
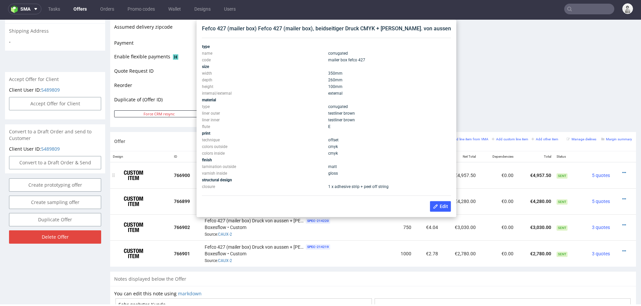
scroll to position [285, 0]
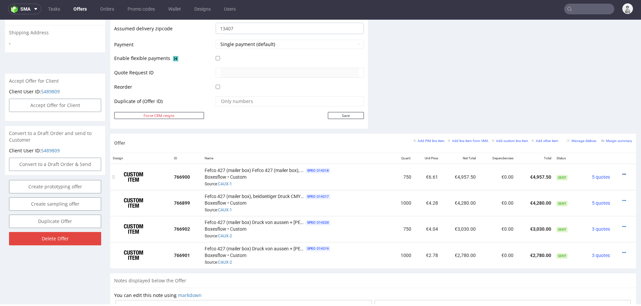
click at [622, 172] on icon at bounding box center [624, 174] width 4 height 5
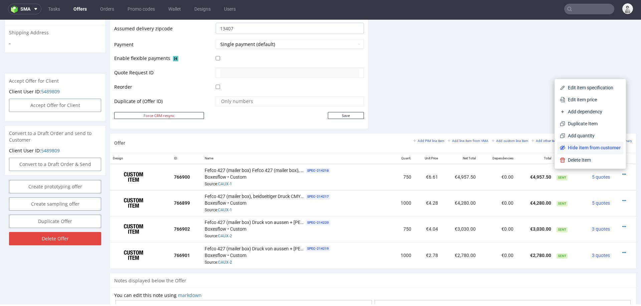
click at [602, 148] on span "Hide item from customer" at bounding box center [592, 148] width 55 height 7
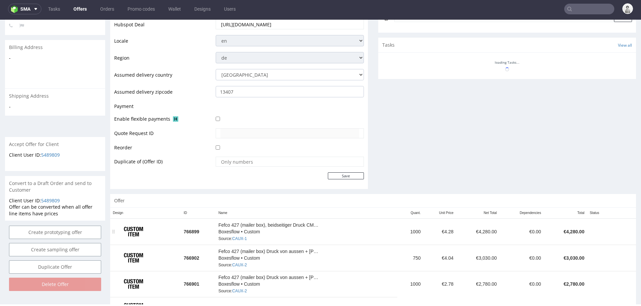
scroll to position [247, 0]
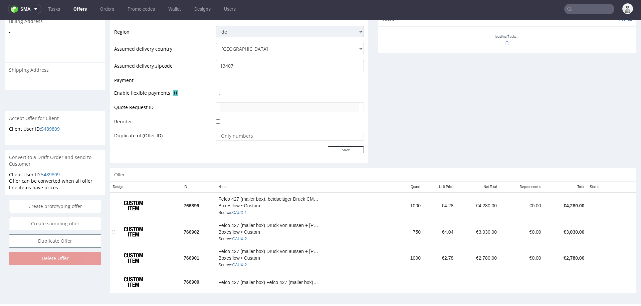
click at [594, 221] on td at bounding box center [599, 232] width 25 height 26
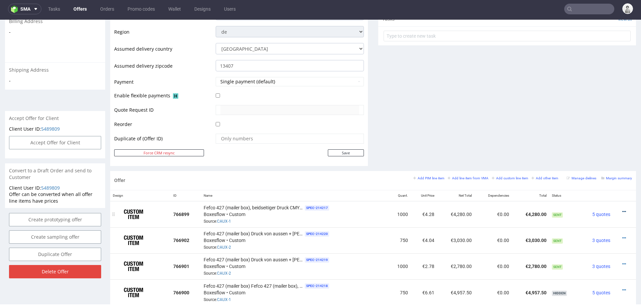
click at [622, 210] on icon at bounding box center [624, 212] width 4 height 5
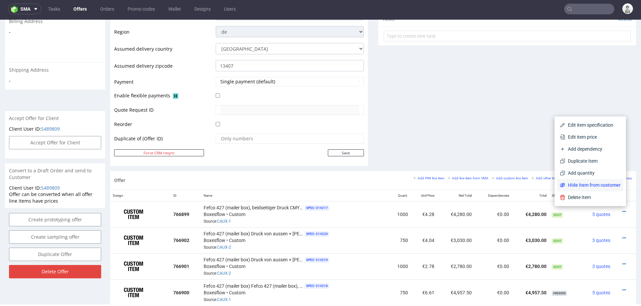
click at [590, 181] on li "Hide item from customer" at bounding box center [590, 185] width 66 height 12
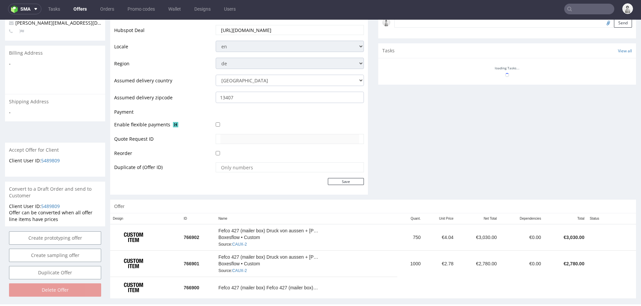
scroll to position [221, 0]
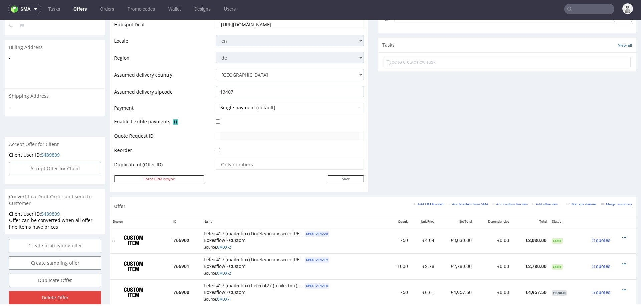
click at [622, 235] on link at bounding box center [624, 237] width 4 height 5
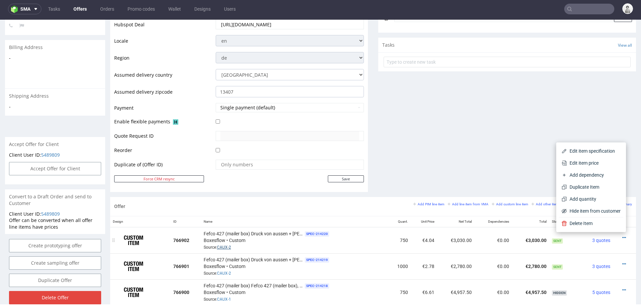
click at [226, 246] on link "CAUX-2" at bounding box center [224, 247] width 14 height 5
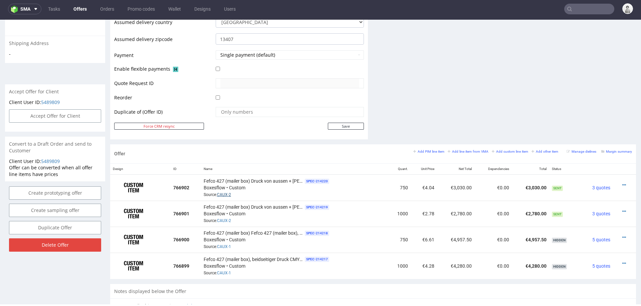
scroll to position [297, 0]
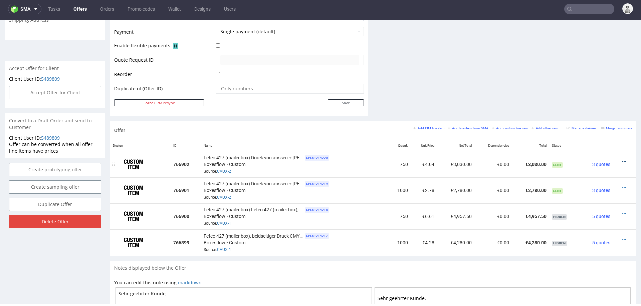
click at [622, 160] on icon at bounding box center [624, 162] width 4 height 5
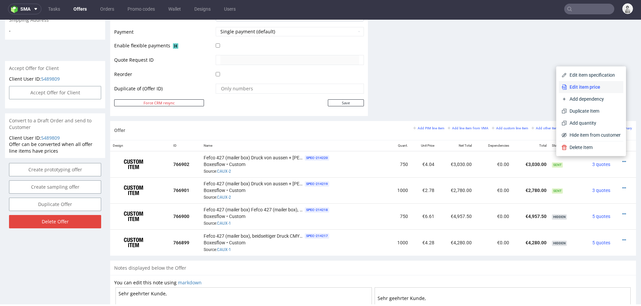
click at [579, 90] on span "Edit item price" at bounding box center [594, 87] width 54 height 7
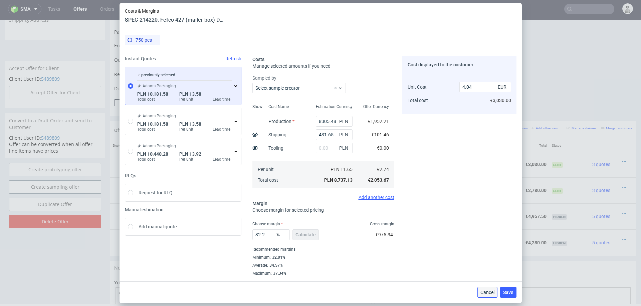
click at [485, 293] on span "Cancel" at bounding box center [487, 292] width 14 height 5
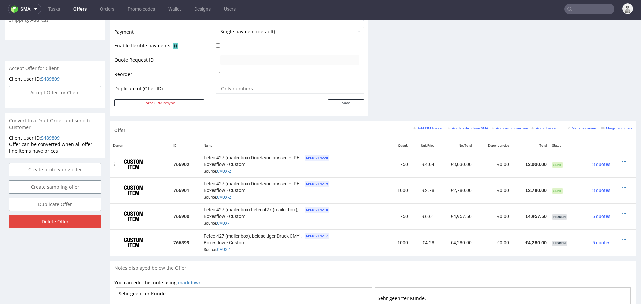
click at [522, 162] on td "€3,030.00" at bounding box center [530, 164] width 37 height 26
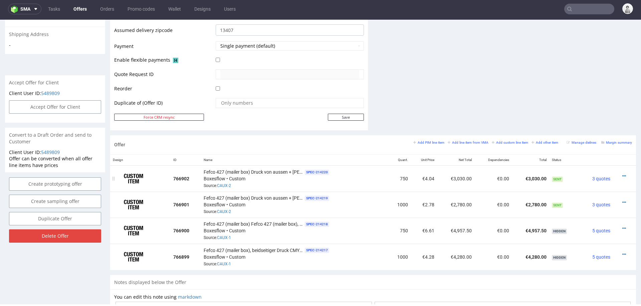
scroll to position [278, 0]
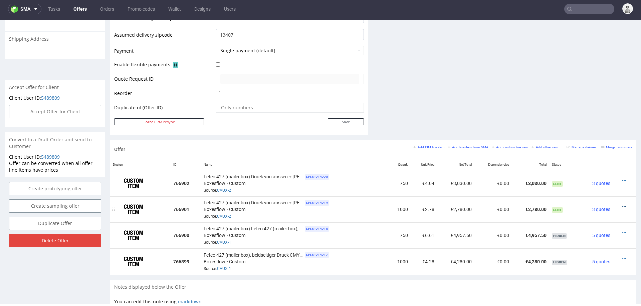
click at [622, 205] on icon at bounding box center [624, 207] width 4 height 5
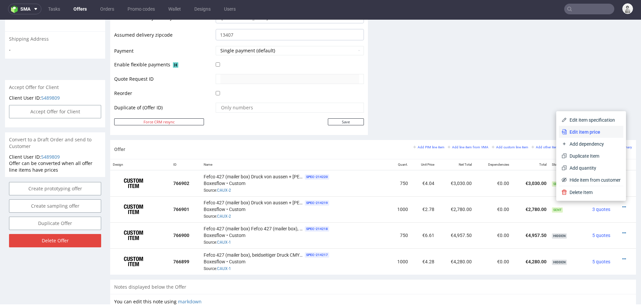
click at [580, 130] on span "Edit item price" at bounding box center [594, 132] width 54 height 7
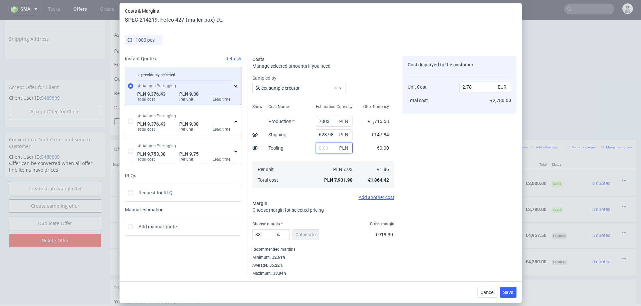
click at [330, 144] on input "text" at bounding box center [334, 148] width 37 height 11
type input "500"
type input "2.96"
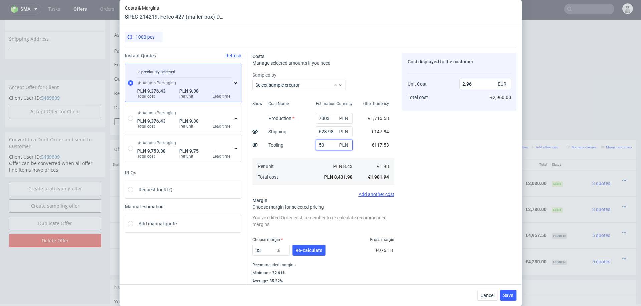
type input "5"
type input "2.78"
type input "600"
type input "2.99"
type input "600"
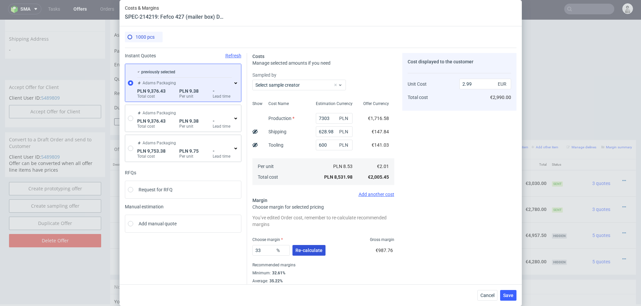
click at [302, 246] on button "Re-calculate" at bounding box center [308, 250] width 33 height 11
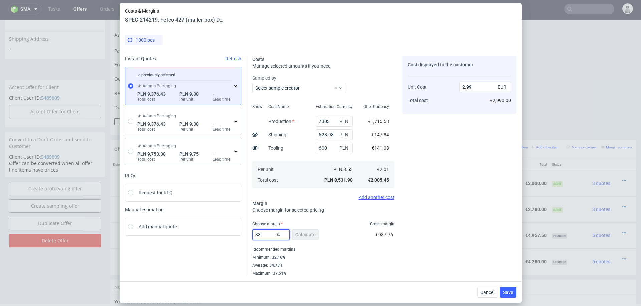
click at [261, 236] on input "33" at bounding box center [270, 235] width 37 height 11
type input "28"
type input "2.79"
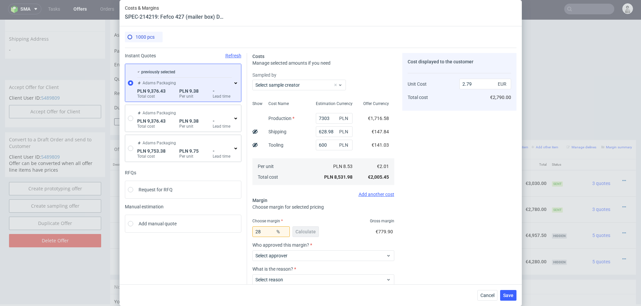
click at [431, 211] on div "Cost displayed to the customer Unit Cost Total cost 2.79 EUR €2,790.00" at bounding box center [459, 187] width 114 height 268
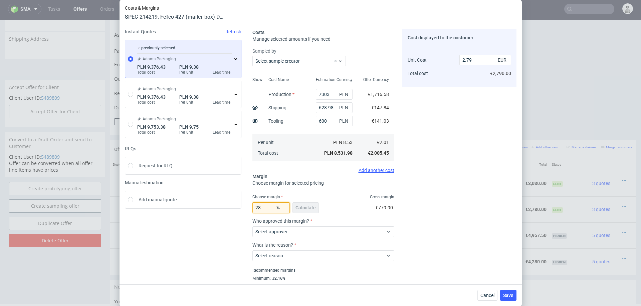
click at [264, 209] on input "28" at bounding box center [270, 208] width 37 height 11
type input "27"
type input "2.75"
type input "27.8"
type input "2.78"
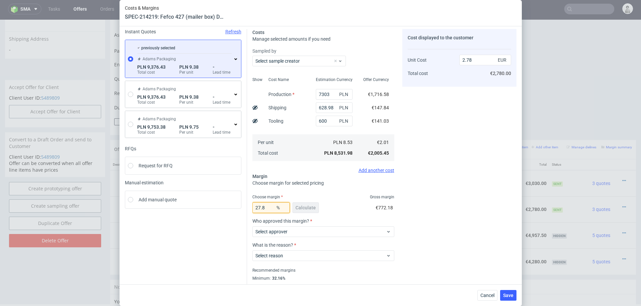
type input "27.8"
click at [450, 189] on div "Cost displayed to the customer Unit Cost Total cost 2.78 EUR €2,780.00" at bounding box center [459, 163] width 114 height 268
click at [235, 62] on div "previously selected Adams Packaging PLN 9,376.43 Total cost PLN 9.38 Per unit -…" at bounding box center [187, 59] width 102 height 32
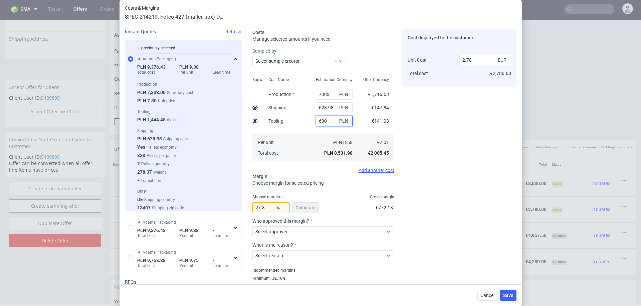
click at [331, 121] on input "600" at bounding box center [334, 121] width 37 height 11
type input "100"
type input "2.61"
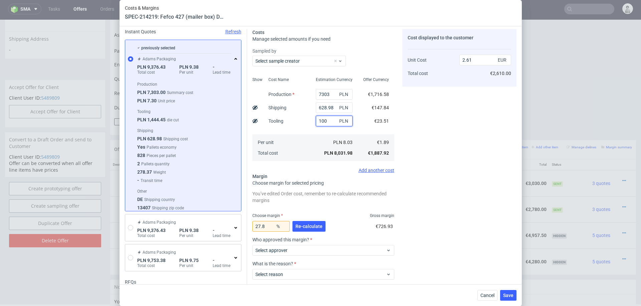
type input "1000"
type input "2.91"
type input "1000"
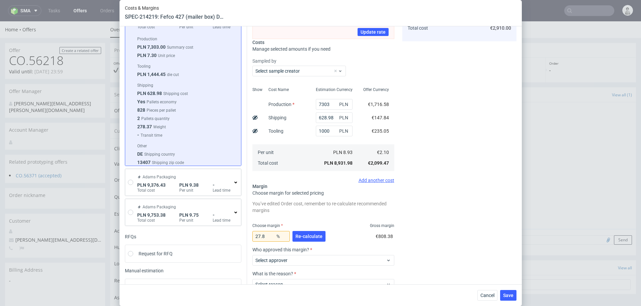
scroll to position [71, 0]
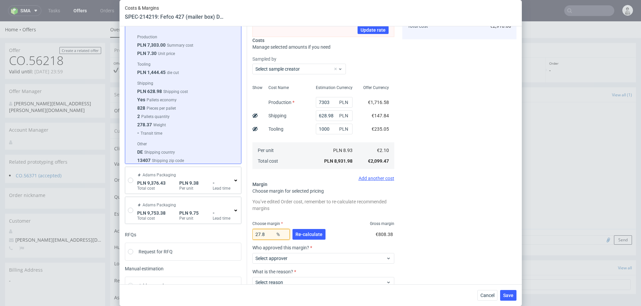
click at [264, 233] on input "27.8" at bounding box center [270, 234] width 37 height 11
type input "26"
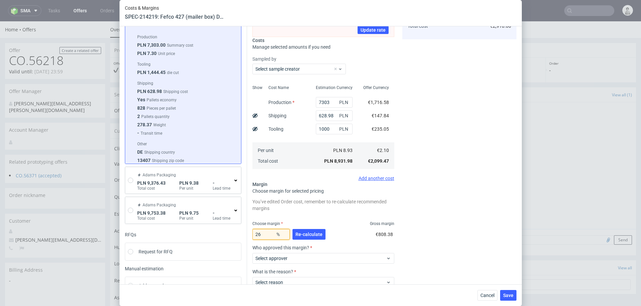
type input "2.84"
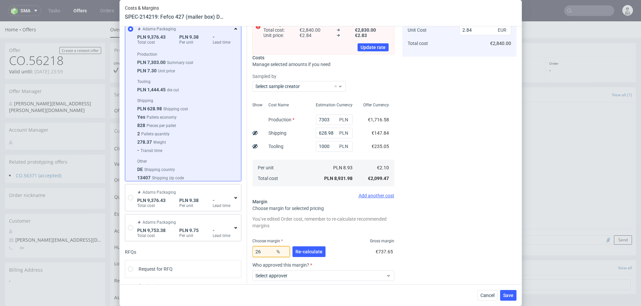
scroll to position [54, 0]
type input "26"
click at [449, 200] on div "Cost displayed to the customer Unit Cost Total cost 2.84 EUR €2,840.00" at bounding box center [459, 170] width 114 height 343
click at [325, 145] on input "1000" at bounding box center [334, 146] width 37 height 11
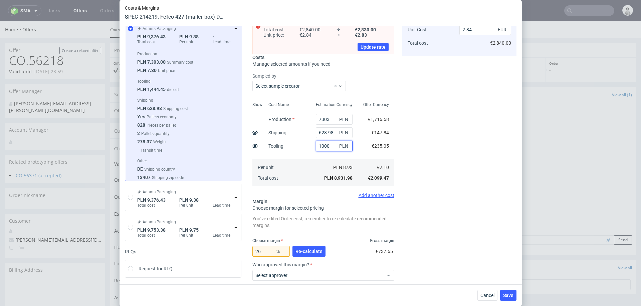
click at [325, 145] on input "1000" at bounding box center [334, 146] width 37 height 11
type input "800"
type input "2.78"
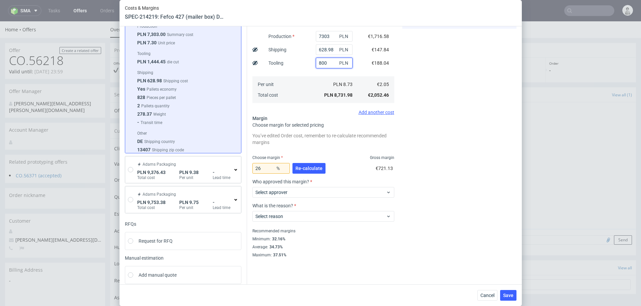
scroll to position [83, 0]
type input "800"
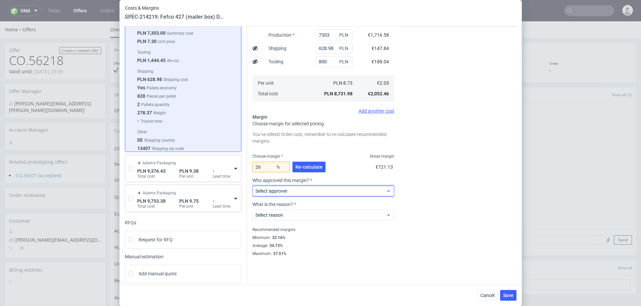
click at [325, 188] on span "Select approver" at bounding box center [320, 191] width 131 height 7
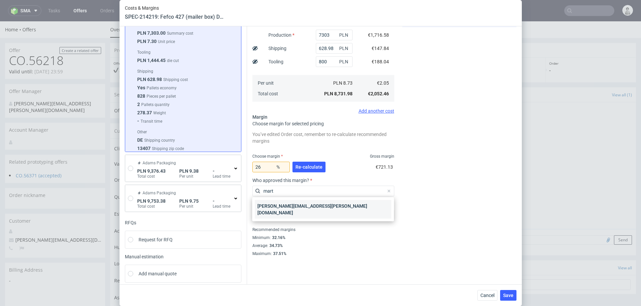
type input "mart"
click at [312, 206] on div "marta.kozlowska@packhelp.com" at bounding box center [323, 209] width 137 height 19
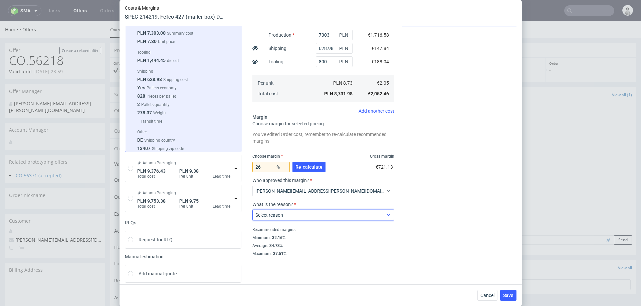
click at [318, 213] on span "Select reason" at bounding box center [320, 215] width 131 height 7
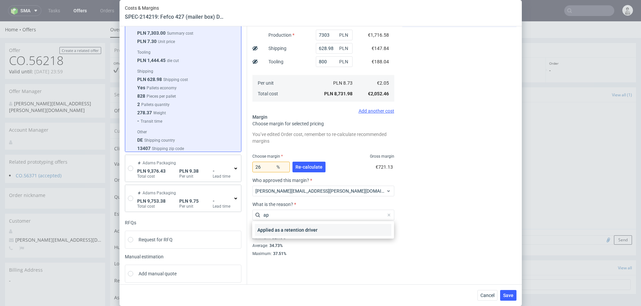
type input "ap"
click at [310, 231] on div "Applied as a retention driver" at bounding box center [323, 230] width 137 height 12
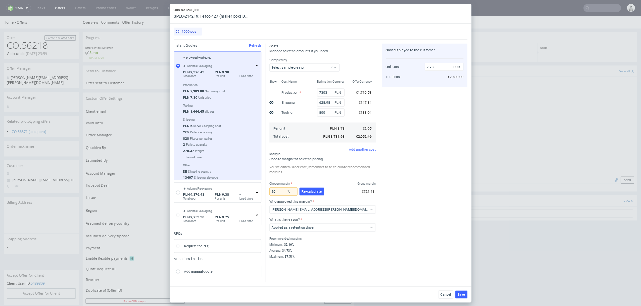
scroll to position [0, 0]
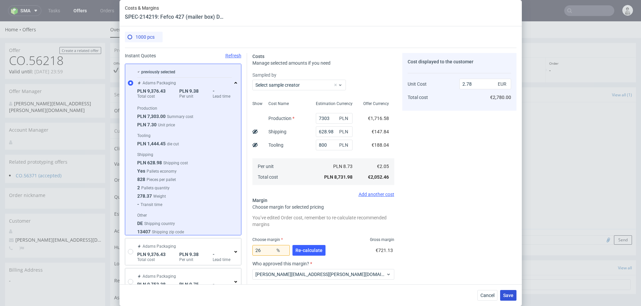
click at [505, 295] on span "Save" at bounding box center [508, 295] width 10 height 5
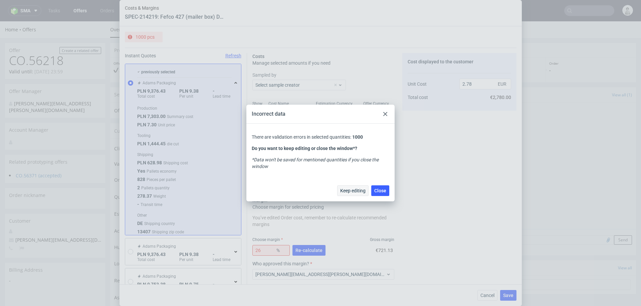
click at [356, 189] on span "Keep editing" at bounding box center [352, 191] width 25 height 5
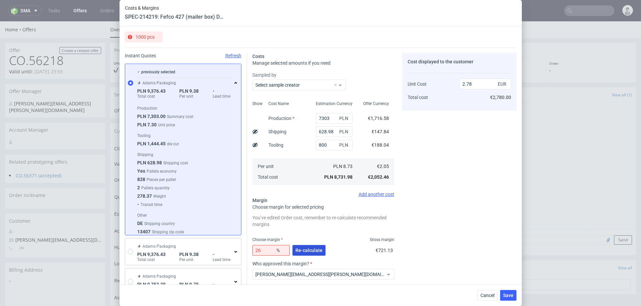
click at [315, 249] on span "Re-calculate" at bounding box center [308, 250] width 27 height 5
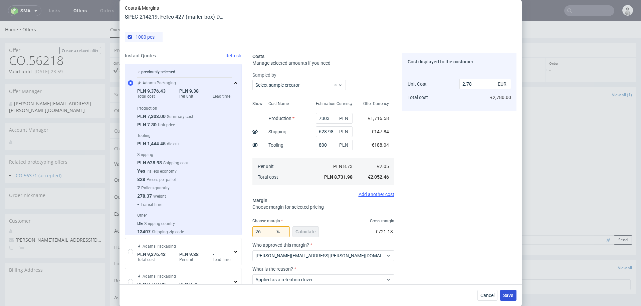
click at [508, 299] on button "Save" at bounding box center [508, 295] width 16 height 11
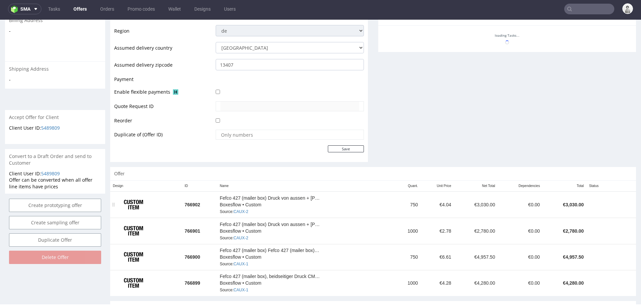
scroll to position [249, 0]
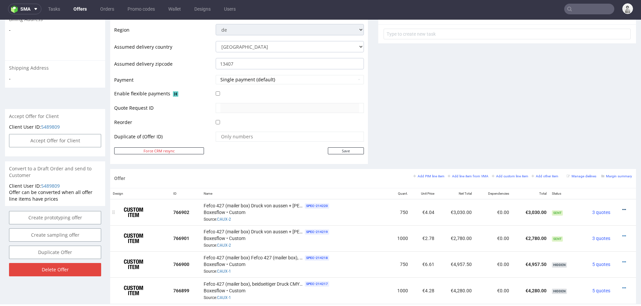
click at [622, 208] on icon at bounding box center [624, 210] width 4 height 5
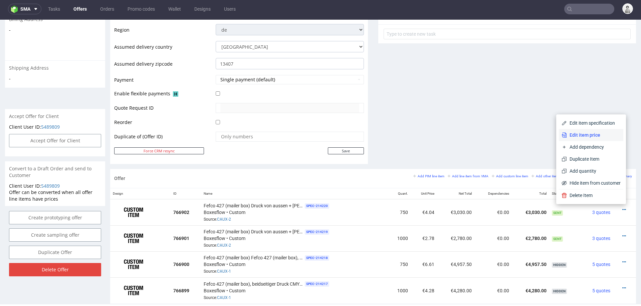
click at [588, 139] on li "Edit item price" at bounding box center [591, 135] width 64 height 12
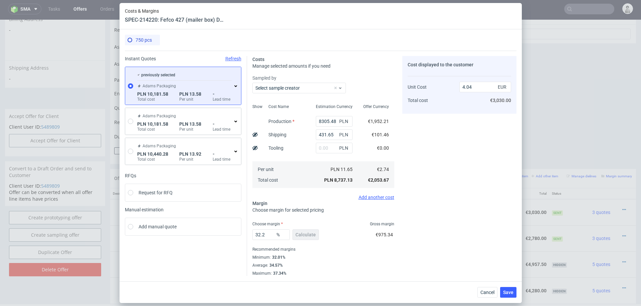
click at [232, 84] on div "previously selected Adams Packaging PLN 10,181.58 Total cost PLN 13.58 Per unit…" at bounding box center [184, 86] width 97 height 32
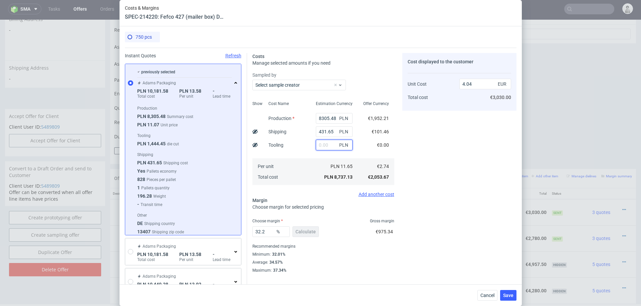
click at [328, 145] on input "text" at bounding box center [334, 145] width 37 height 11
type input "800"
type input "4.41"
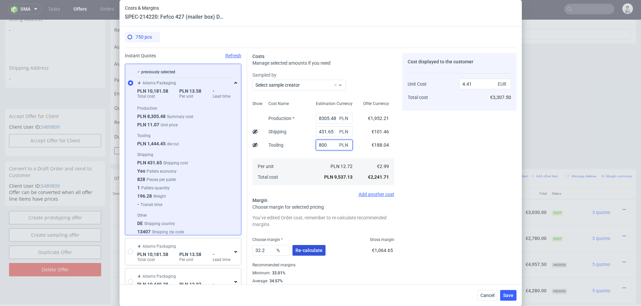
type input "800"
click at [302, 247] on button "Re-calculate" at bounding box center [308, 250] width 33 height 11
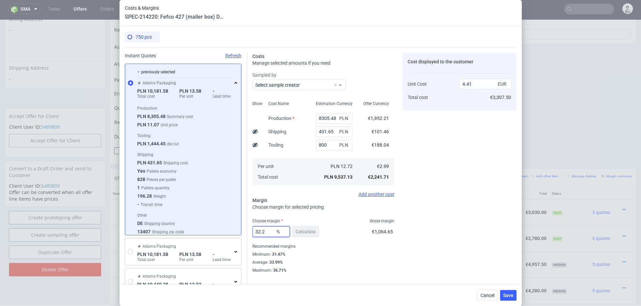
click at [262, 230] on input "32.2" at bounding box center [270, 232] width 37 height 11
type input "26"
type input "4.04"
type input "27"
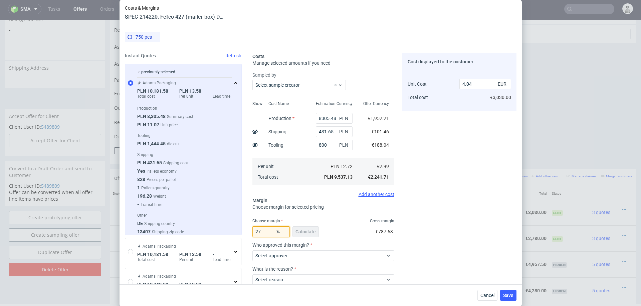
type input "4.1"
type input "26"
type input "4.04"
type input "26"
click at [305, 255] on span "Select approver" at bounding box center [320, 256] width 131 height 7
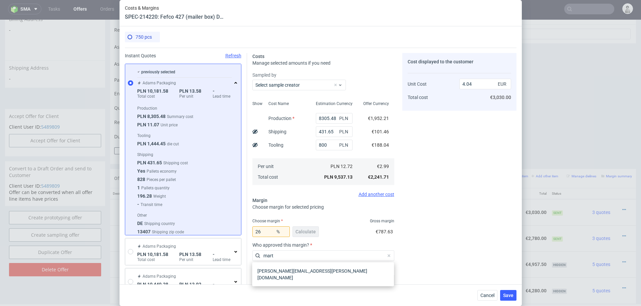
type input "marta"
click at [323, 271] on div "[PERSON_NAME][EMAIL_ADDRESS][PERSON_NAME][DOMAIN_NAME]" at bounding box center [323, 274] width 137 height 19
click at [304, 275] on div "Select reason" at bounding box center [323, 280] width 142 height 11
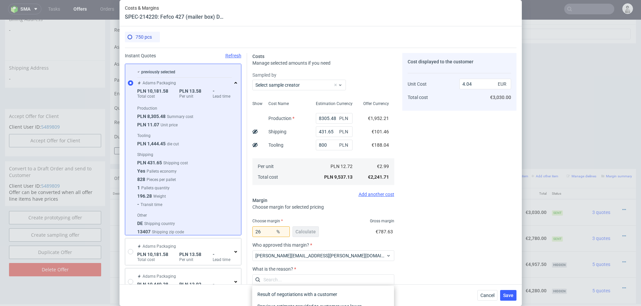
scroll to position [0, 0]
type input "appl"
click at [294, 293] on div "Applied as a retention driver" at bounding box center [323, 295] width 137 height 12
click at [294, 293] on div "Cancel Save" at bounding box center [321, 296] width 402 height 22
click at [508, 293] on span "Save" at bounding box center [508, 295] width 10 height 5
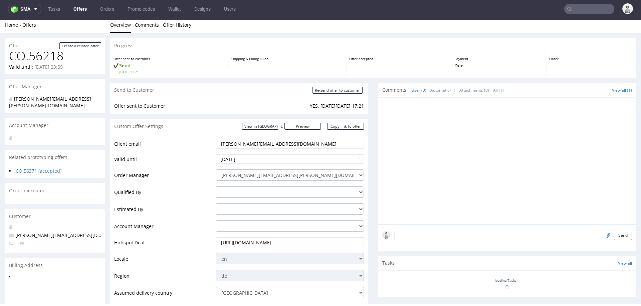
scroll to position [0, 0]
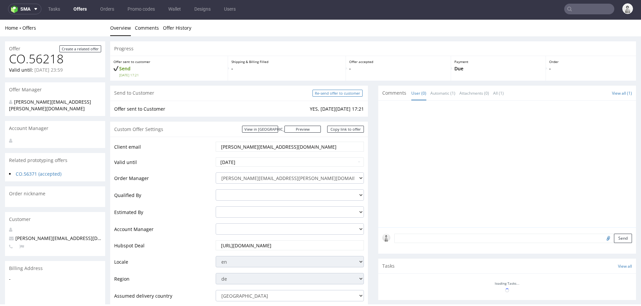
click at [339, 96] on input "Re-send offer to customer" at bounding box center [338, 93] width 50 height 7
click at [348, 127] on link "Copy link to offer" at bounding box center [345, 129] width 37 height 7
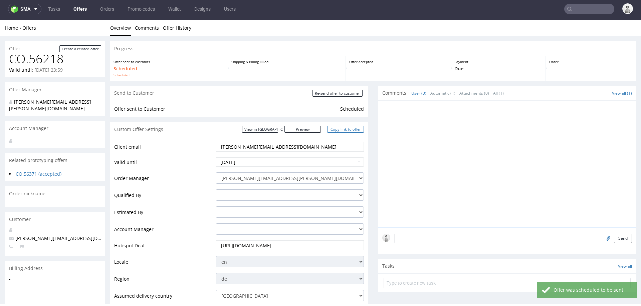
click at [340, 127] on link "Copy link to offer" at bounding box center [345, 129] width 37 height 7
copy span "Cancel"
click at [340, 127] on link "Copy link to offer" at bounding box center [345, 129] width 37 height 7
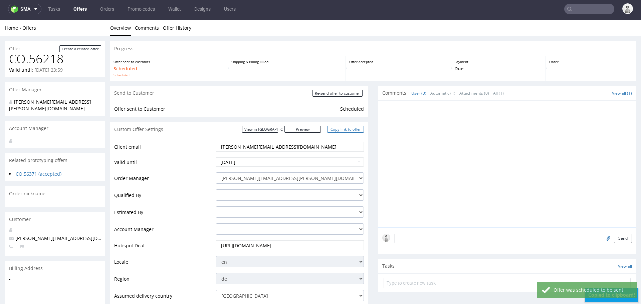
click at [340, 127] on link "Copy link to offer" at bounding box center [345, 129] width 37 height 7
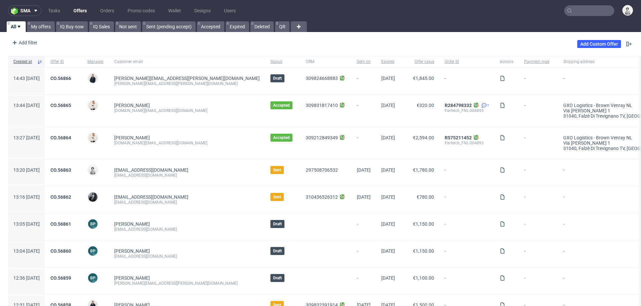
click at [575, 7] on input "text" at bounding box center [589, 10] width 50 height 11
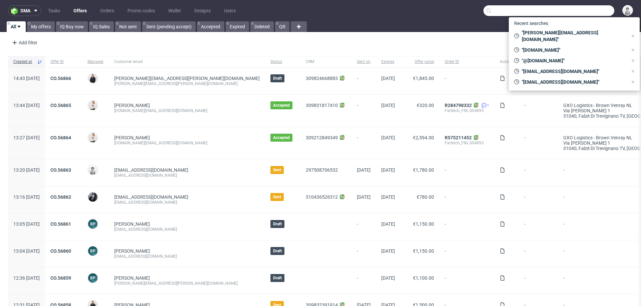
paste input "szczecinskijakub.biznes@gmail.com"
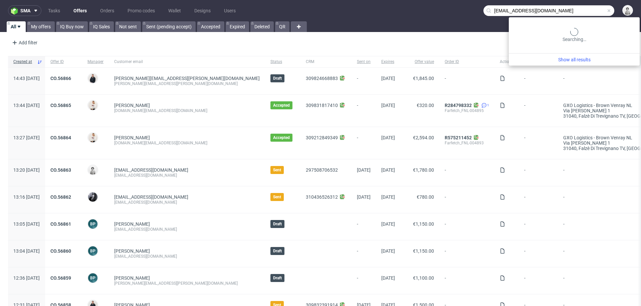
type input "szczecinskijakub.biznes@gmail.com"
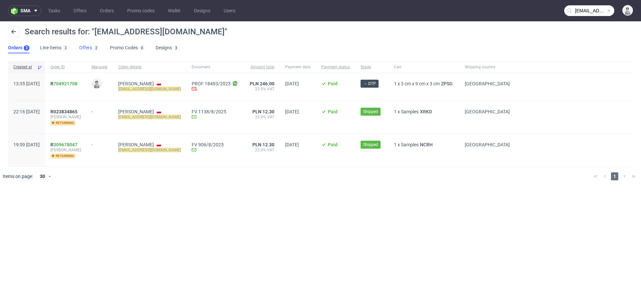
click at [85, 48] on link "Offers 2" at bounding box center [89, 48] width 20 height 11
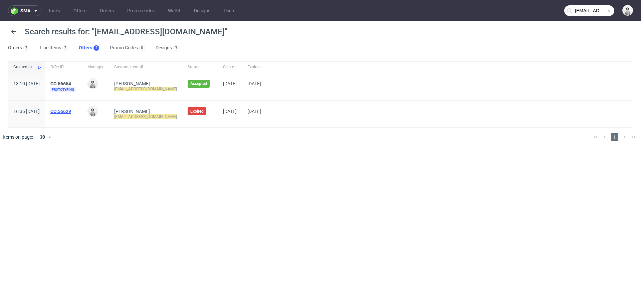
click at [71, 111] on link "CO.56629" at bounding box center [60, 111] width 21 height 5
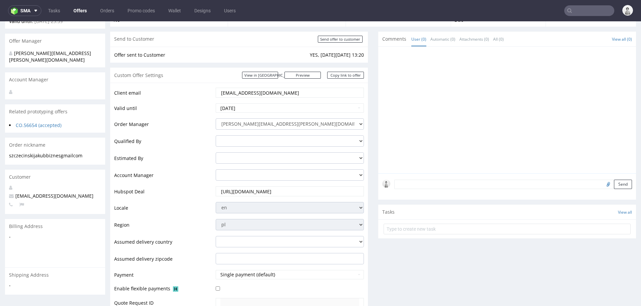
scroll to position [8, 0]
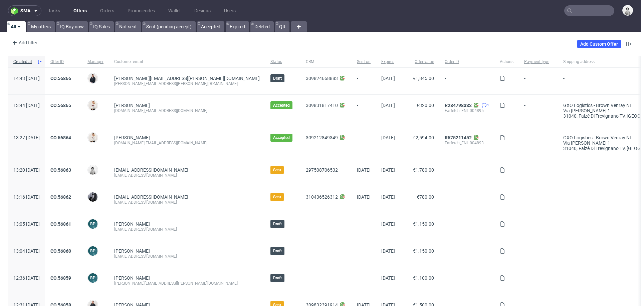
click at [590, 9] on input "text" at bounding box center [589, 10] width 50 height 11
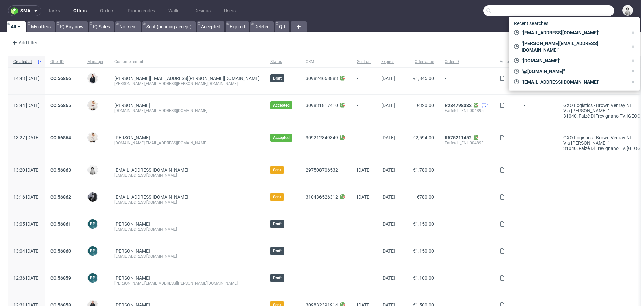
paste input "[PERSON_NAME][EMAIL_ADDRESS][DOMAIN_NAME]"
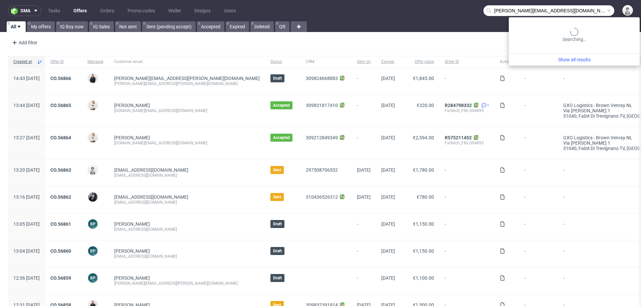
type input "[PERSON_NAME][EMAIL_ADDRESS][DOMAIN_NAME]"
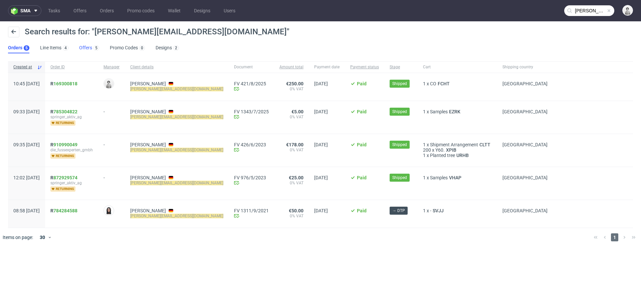
click at [83, 47] on link "Offers 5" at bounding box center [89, 48] width 20 height 11
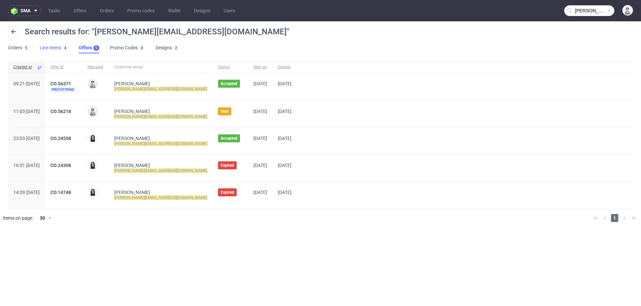
click at [54, 47] on link "Line Items 4" at bounding box center [54, 48] width 28 height 11
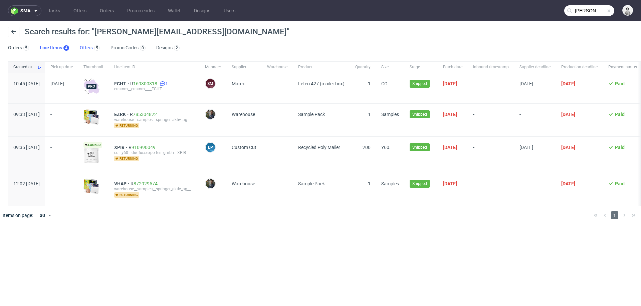
click at [86, 50] on link "Offers 5" at bounding box center [90, 48] width 20 height 11
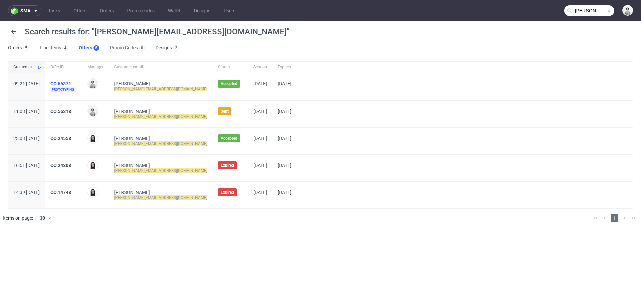
click at [71, 84] on link "CO.56371" at bounding box center [60, 83] width 21 height 5
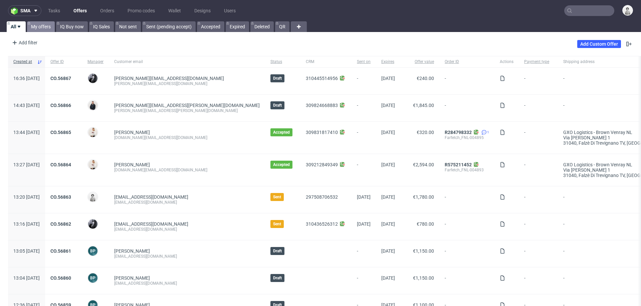
click at [42, 23] on link "My offers" at bounding box center [41, 26] width 28 height 11
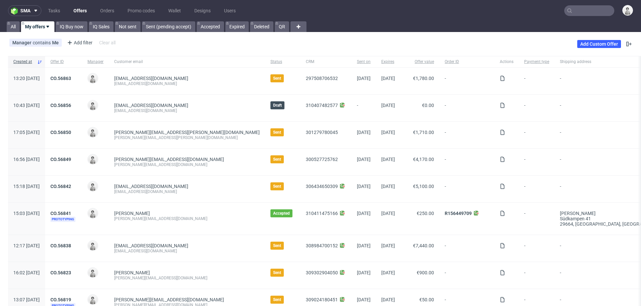
click at [77, 109] on span "CO.56856" at bounding box center [63, 108] width 26 height 11
click at [71, 105] on link "CO.56856" at bounding box center [60, 105] width 21 height 5
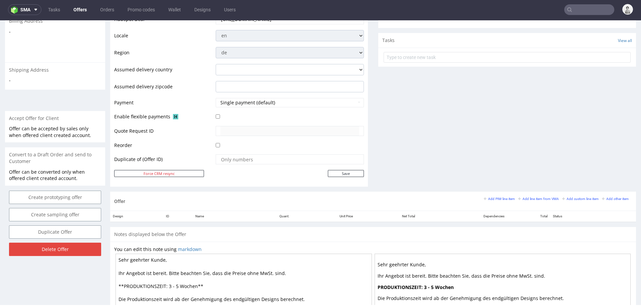
scroll to position [236, 0]
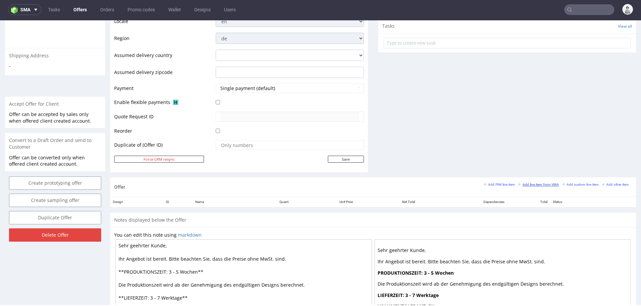
click at [528, 185] on small "Add line item from VMA" at bounding box center [538, 185] width 41 height 4
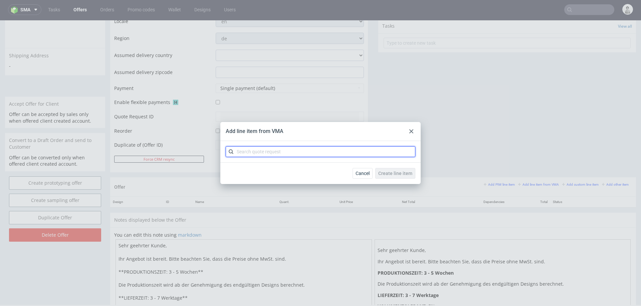
click at [360, 156] on input "text" at bounding box center [321, 152] width 190 height 11
type input "cblw"
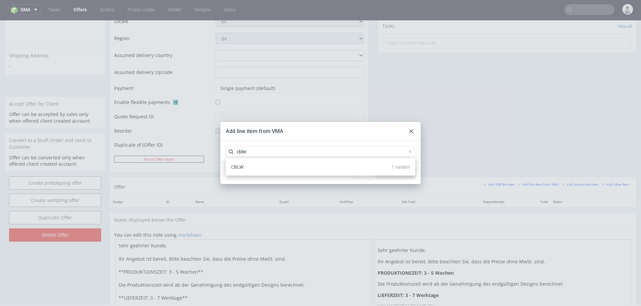
click at [342, 166] on div "CBLW 1 variant" at bounding box center [320, 167] width 184 height 12
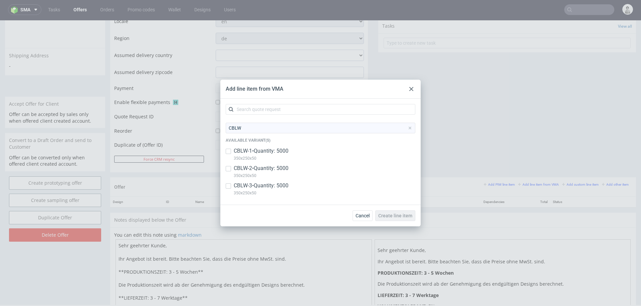
click at [260, 187] on p "CBLW-3 • Quantity: 5000" at bounding box center [261, 185] width 55 height 7
checkbox input "true"
click at [401, 220] on button "Create line item" at bounding box center [395, 216] width 40 height 11
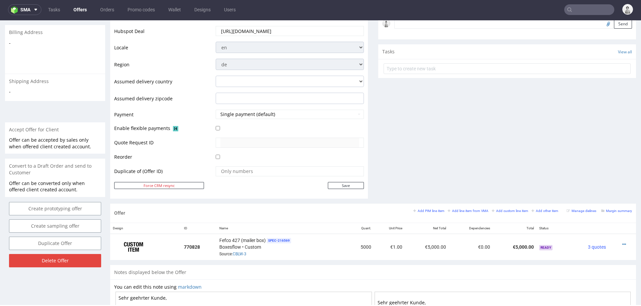
scroll to position [214, 0]
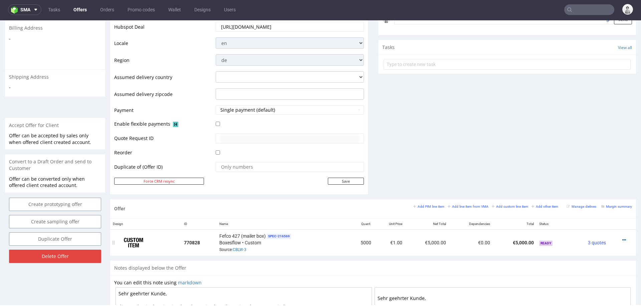
click at [622, 238] on icon at bounding box center [624, 240] width 4 height 5
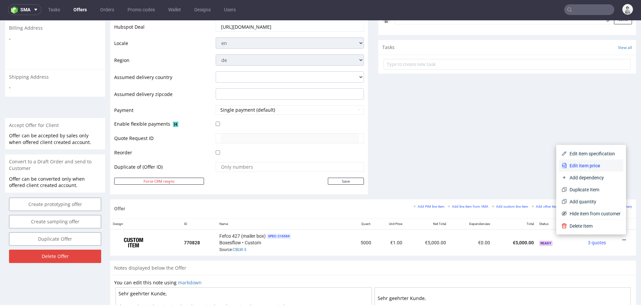
click at [589, 164] on span "Edit item price" at bounding box center [594, 166] width 54 height 7
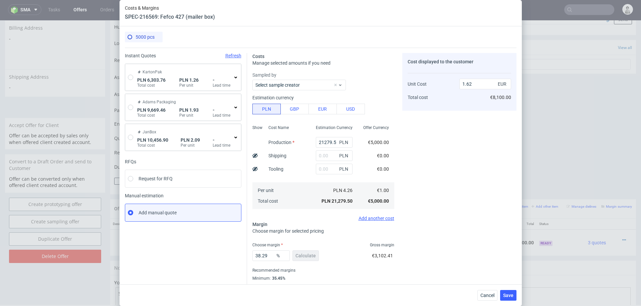
click at [127, 76] on div "KartonPak PLN 6,303.76 Total cost PLN 1.26 Per unit - Lead time" at bounding box center [183, 77] width 116 height 27
click at [130, 77] on input "radio" at bounding box center [130, 77] width 5 height 5
radio input "true"
radio input "false"
type input "5310.92"
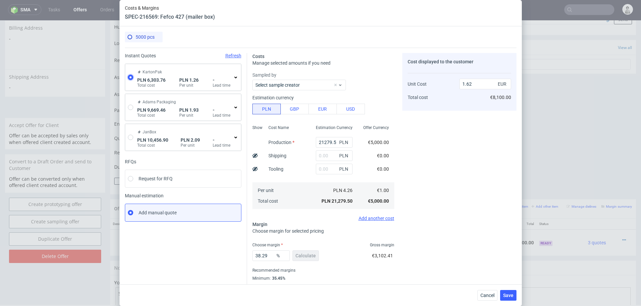
type input "992.84"
type input "0.3"
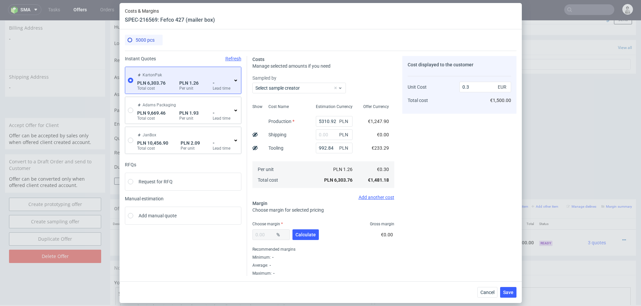
click at [238, 80] on icon at bounding box center [235, 80] width 5 height 5
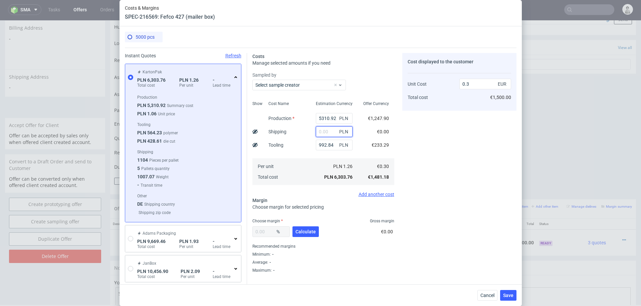
click at [323, 133] on input "text" at bounding box center [334, 132] width 37 height 11
type input "1300"
type input "0.36"
type input "1"
type input "0.3"
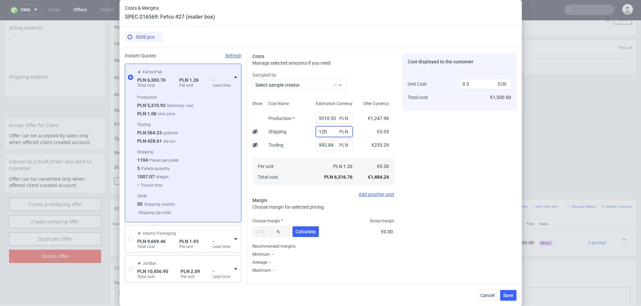
type input "1200"
type input "0.36"
type input "1200"
click at [303, 223] on div "Choose margin Gross margin" at bounding box center [323, 221] width 142 height 5
click at [302, 230] on span "Calculate" at bounding box center [305, 232] width 20 height 5
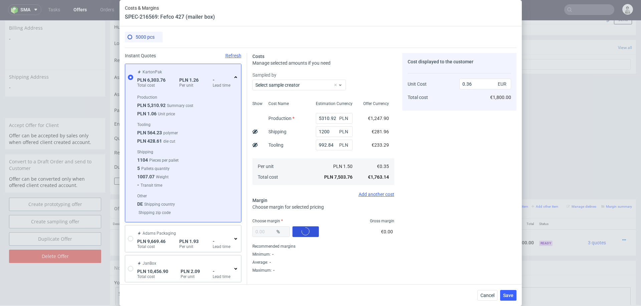
type input "35.59"
type input "0.55"
click at [267, 235] on input "35.59" at bounding box center [270, 232] width 37 height 11
click at [267, 234] on input "35.59" at bounding box center [270, 232] width 37 height 11
type input "33"
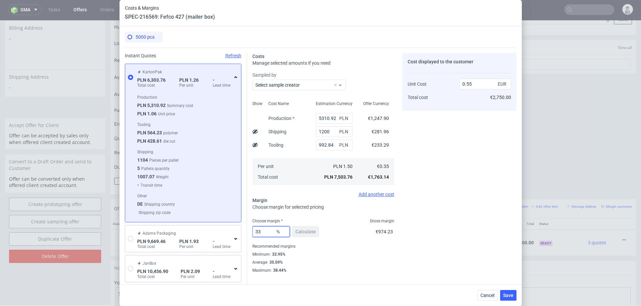
type input "0.53"
type input "33"
click at [390, 240] on div "€868.41" at bounding box center [385, 233] width 19 height 19
click at [500, 289] on button "Save" at bounding box center [508, 295] width 16 height 11
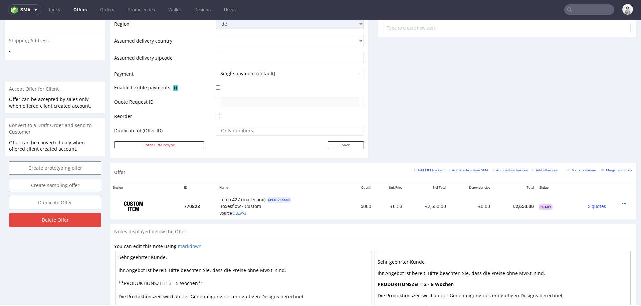
scroll to position [249, 0]
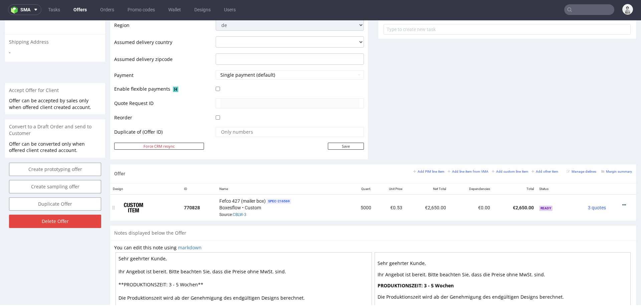
click at [622, 204] on icon at bounding box center [624, 205] width 4 height 5
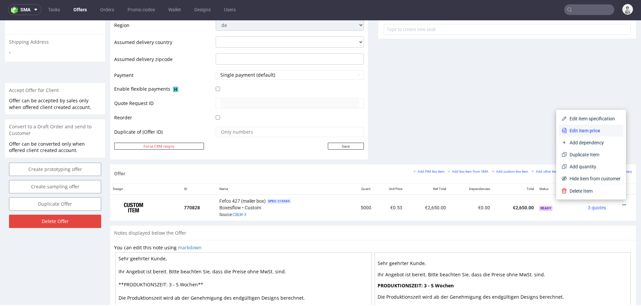
click at [583, 131] on span "Edit item price" at bounding box center [594, 131] width 54 height 7
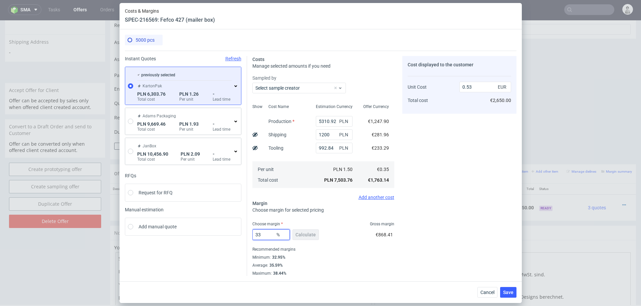
click at [266, 237] on input "33" at bounding box center [270, 235] width 37 height 11
type input "34"
type input "0.54"
type input "34"
click at [462, 230] on div "Cost displayed to the customer Unit Cost Total cost 0.54 EUR €2,700.00" at bounding box center [459, 166] width 114 height 220
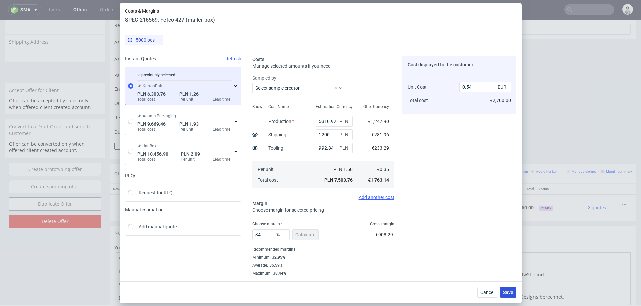
click at [504, 289] on span "Save" at bounding box center [508, 292] width 10 height 5
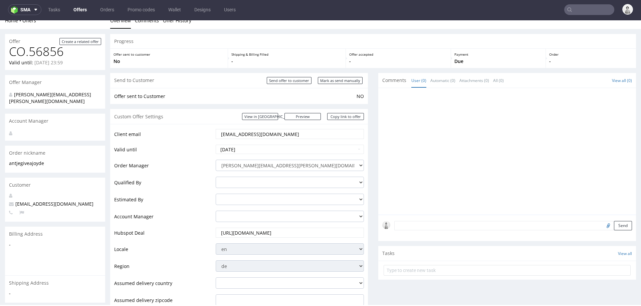
scroll to position [8, 0]
click at [340, 118] on link "Copy link to offer" at bounding box center [345, 116] width 37 height 7
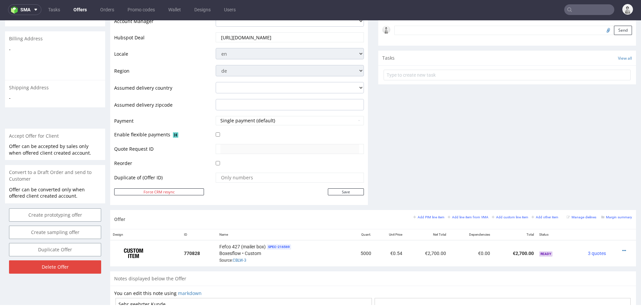
scroll to position [220, 0]
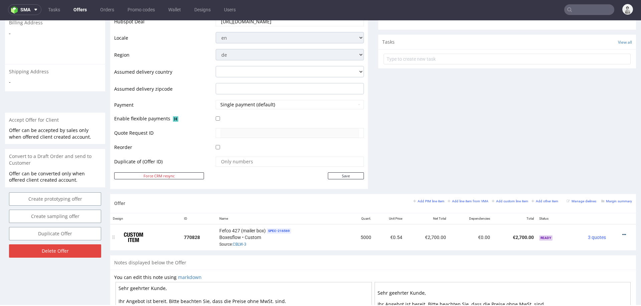
click at [622, 233] on icon at bounding box center [624, 235] width 4 height 5
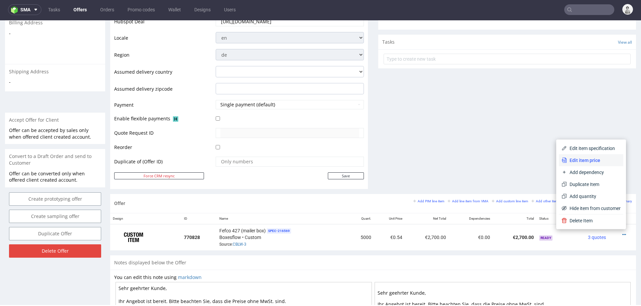
click at [590, 159] on span "Edit item price" at bounding box center [594, 160] width 54 height 7
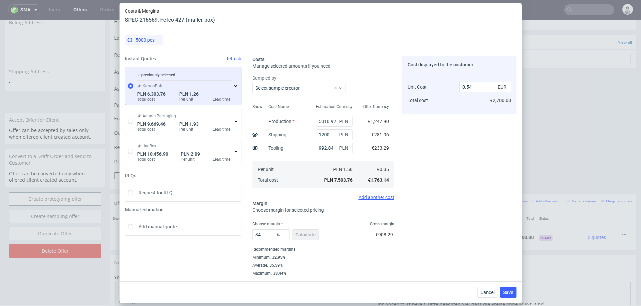
click at [234, 89] on div "previously selected KartonPak PLN 6,303.76 Total cost PLN 1.26 Per unit - Lead …" at bounding box center [187, 86] width 102 height 32
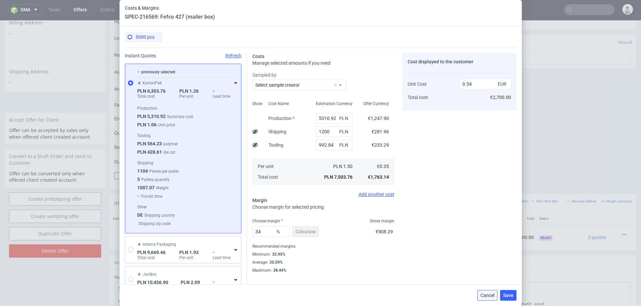
click at [484, 289] on span "Cancel" at bounding box center [487, 295] width 14 height 5
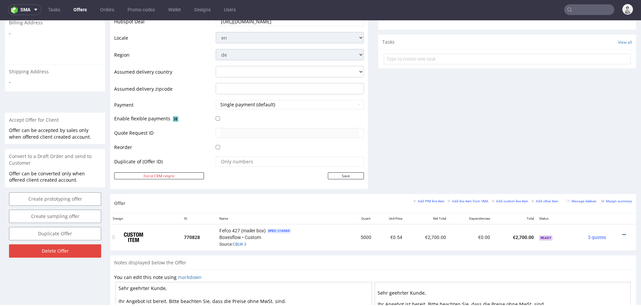
click at [622, 233] on icon at bounding box center [624, 235] width 4 height 5
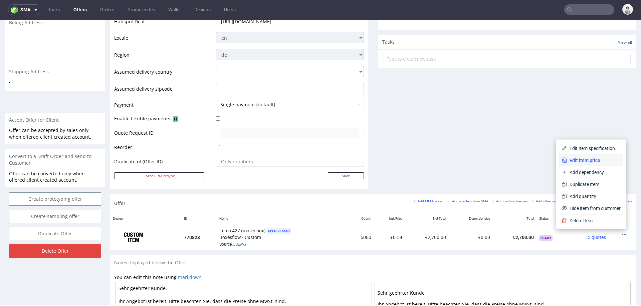
click at [583, 160] on span "Edit item price" at bounding box center [594, 160] width 54 height 7
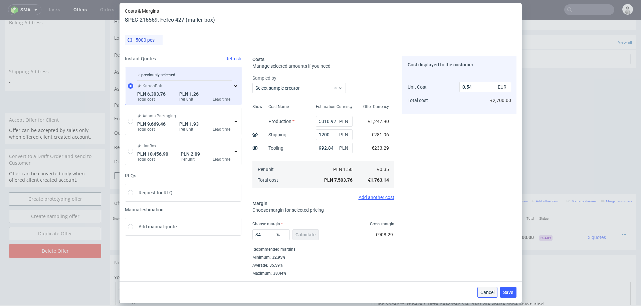
click at [484, 289] on span "Cancel" at bounding box center [487, 292] width 14 height 5
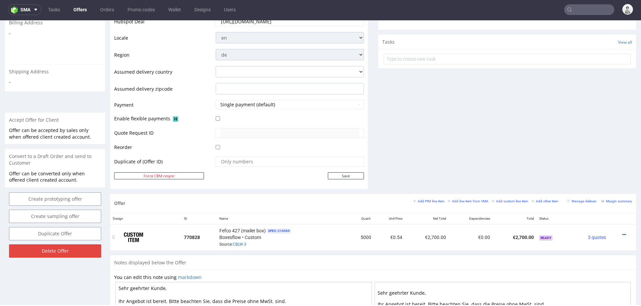
click at [622, 233] on icon at bounding box center [624, 235] width 4 height 5
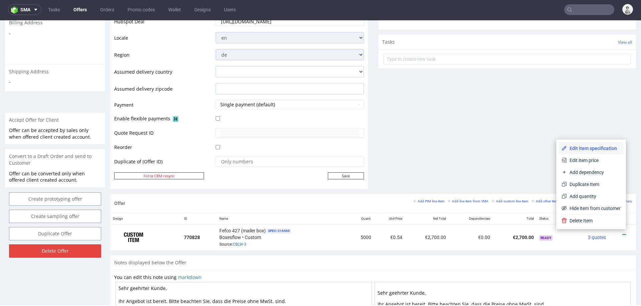
click at [587, 148] on span "Edit item specification" at bounding box center [594, 148] width 54 height 7
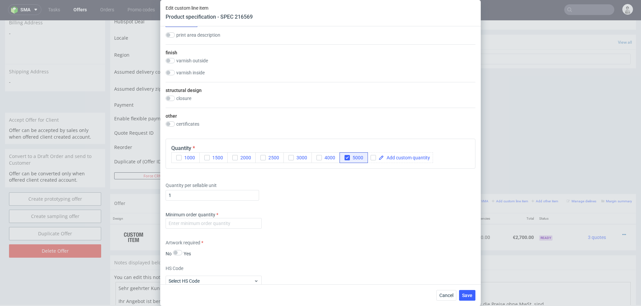
scroll to position [385, 0]
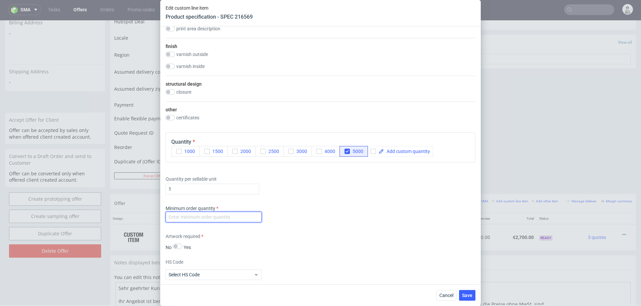
click at [228, 215] on input "number" at bounding box center [214, 217] width 96 height 11
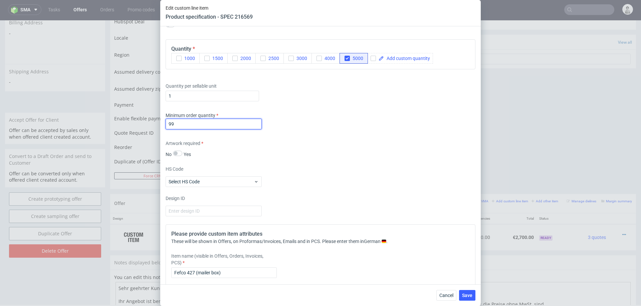
scroll to position [571, 0]
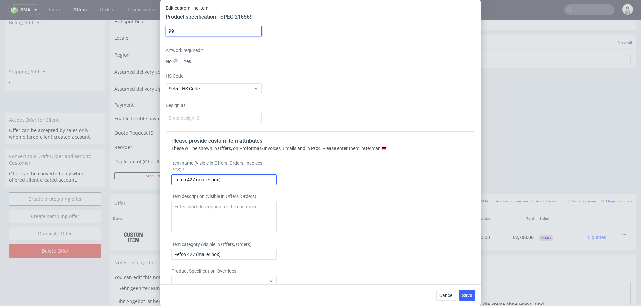
type input "99"
click at [231, 181] on input "Fefco 427 (mailer box)" at bounding box center [224, 180] width 106 height 11
type input "Fefco 427 (mailer box), Welle B, Druck von Aussen"
click at [469, 289] on span "Save" at bounding box center [467, 295] width 10 height 5
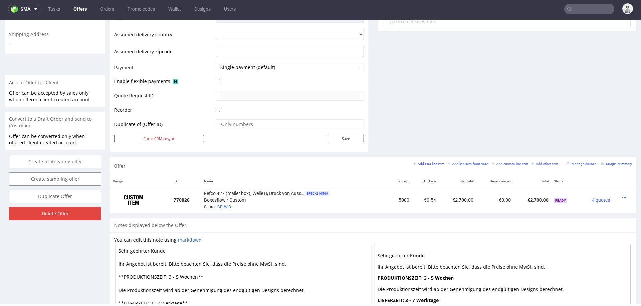
scroll to position [270, 0]
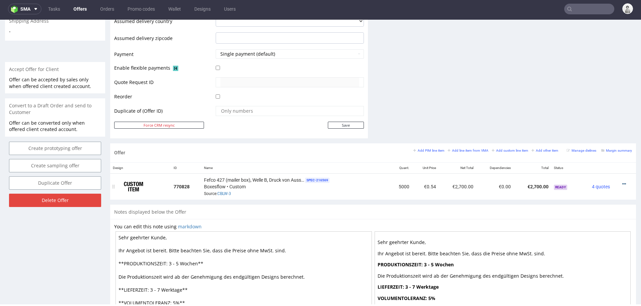
click at [622, 183] on icon at bounding box center [624, 184] width 4 height 5
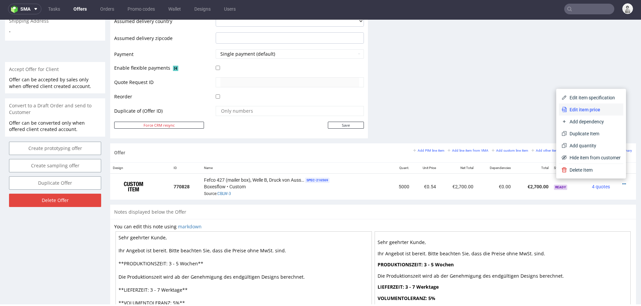
click at [585, 109] on span "Edit item price" at bounding box center [594, 110] width 54 height 7
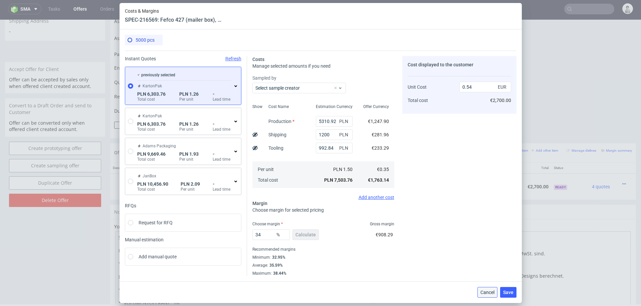
click at [485, 289] on button "Cancel" at bounding box center [487, 292] width 20 height 11
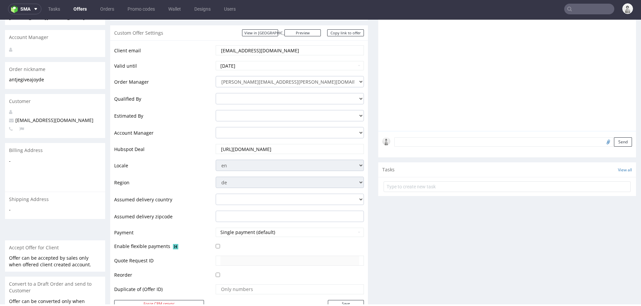
scroll to position [0, 0]
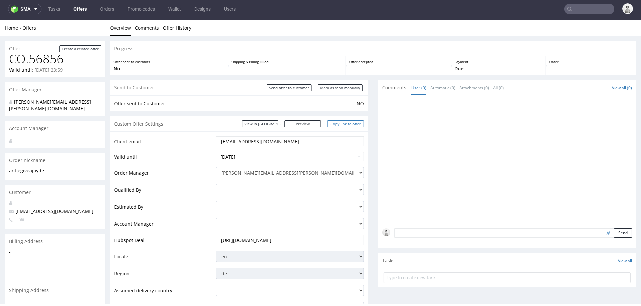
click at [341, 121] on link "Copy link to offer" at bounding box center [345, 124] width 37 height 7
click at [342, 87] on input "Mark as send manually" at bounding box center [340, 87] width 45 height 7
type input "In progress..."
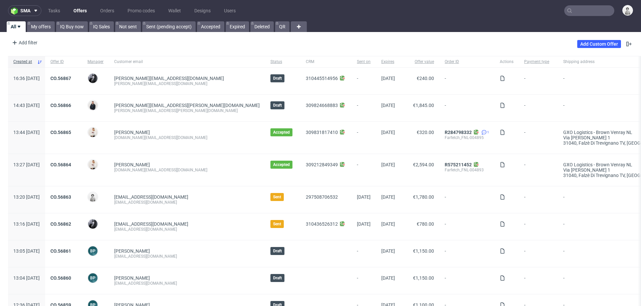
click at [573, 9] on input "text" at bounding box center [589, 10] width 50 height 11
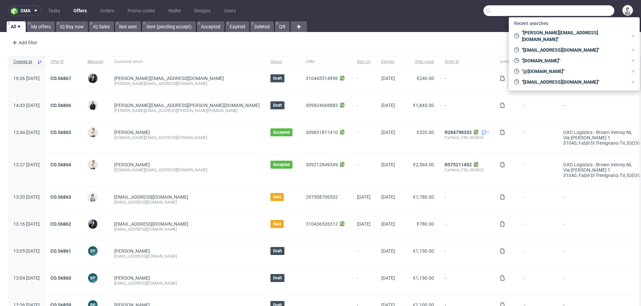
paste input "[PERSON_NAME][EMAIL_ADDRESS][DOMAIN_NAME]"
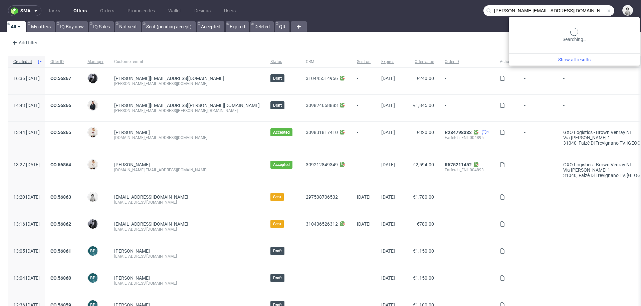
type input "[PERSON_NAME][EMAIL_ADDRESS][DOMAIN_NAME]"
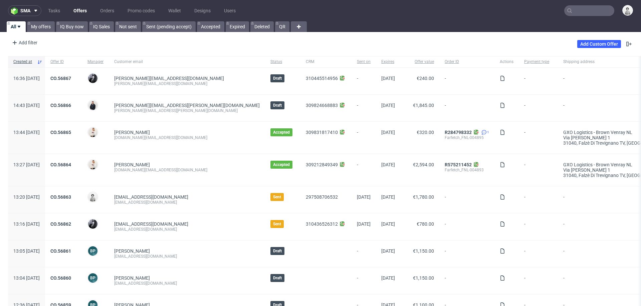
click at [598, 49] on div "Add Custom Offer" at bounding box center [605, 44] width 56 height 11
click at [598, 44] on link "Add Custom Offer" at bounding box center [599, 44] width 44 height 8
click at [42, 26] on link "My offers" at bounding box center [41, 26] width 28 height 11
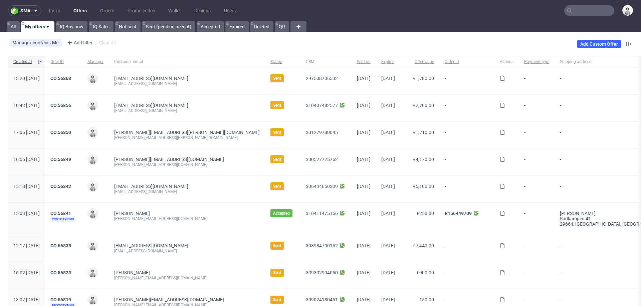
click at [594, 50] on div "Manager contains Me Add filter Hide filters Clear all Add Custom Offer" at bounding box center [320, 44] width 641 height 19
click at [593, 43] on link "Add Custom Offer" at bounding box center [599, 44] width 44 height 8
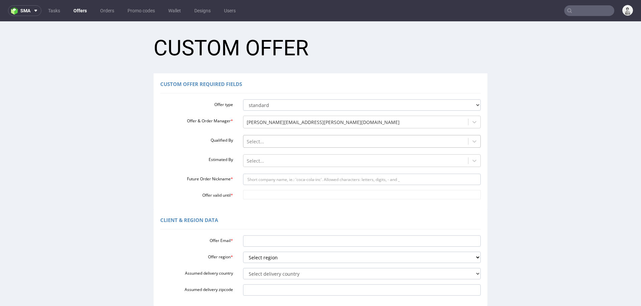
click at [276, 143] on div at bounding box center [356, 142] width 218 height 8
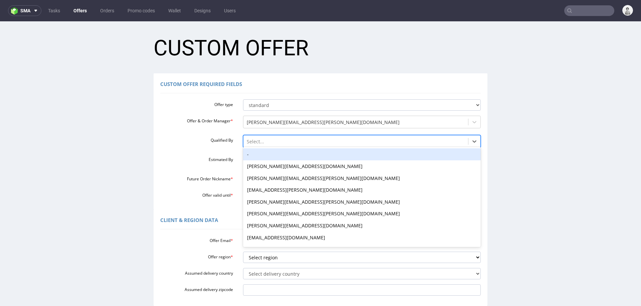
click at [268, 158] on div "-" at bounding box center [362, 155] width 238 height 12
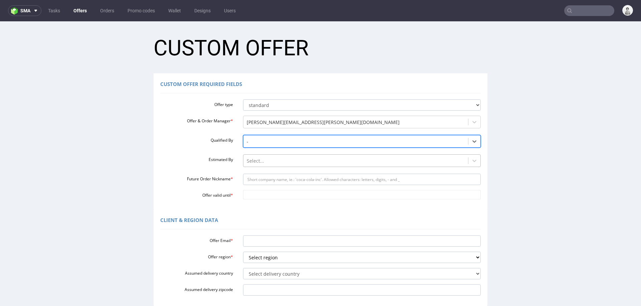
click at [263, 165] on div at bounding box center [356, 161] width 218 height 8
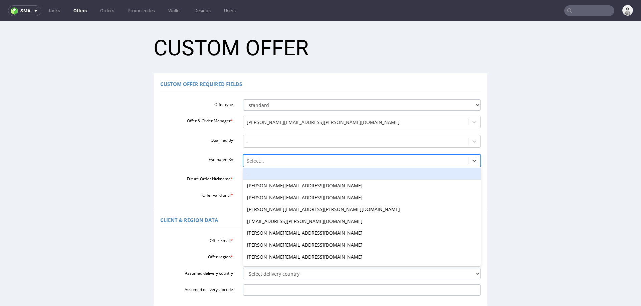
click at [260, 173] on div "-" at bounding box center [362, 174] width 238 height 12
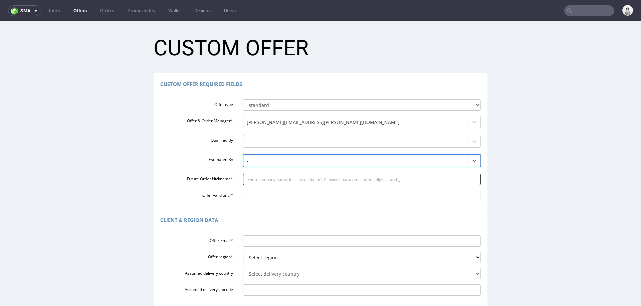
click at [259, 178] on input "Future Order Nickname *" at bounding box center [362, 179] width 238 height 11
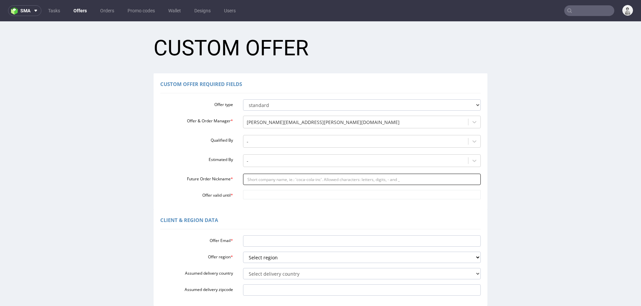
paste input "cbugattoliderpapelcom"
type input "cbugattoliderpapelcom"
click at [244, 198] on input "Offer valid until *" at bounding box center [362, 194] width 238 height 9
click at [269, 186] on td "7" at bounding box center [266, 185] width 10 height 10
type input "[DATE]"
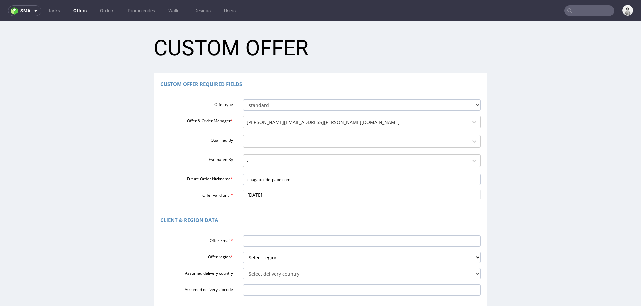
scroll to position [38, 0]
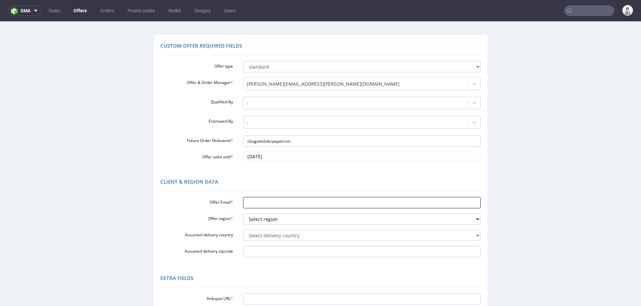
click at [260, 205] on input "Offer Email *" at bounding box center [362, 202] width 238 height 11
paste input "[PERSON_NAME][EMAIL_ADDRESS][DOMAIN_NAME]"
type input "[PERSON_NAME][EMAIL_ADDRESS][DOMAIN_NAME]"
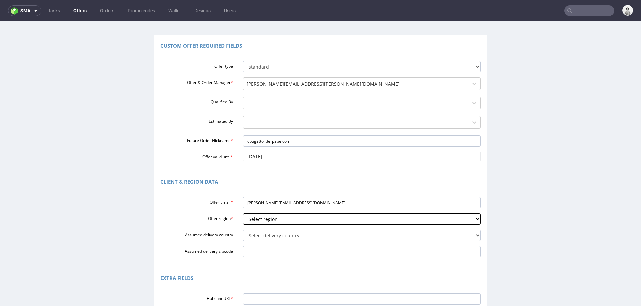
click at [259, 217] on select "Select region eu gb de pl fr it es" at bounding box center [362, 219] width 238 height 11
select select "es"
click at [243, 214] on select "Select region eu gb de pl fr it es" at bounding box center [362, 219] width 238 height 11
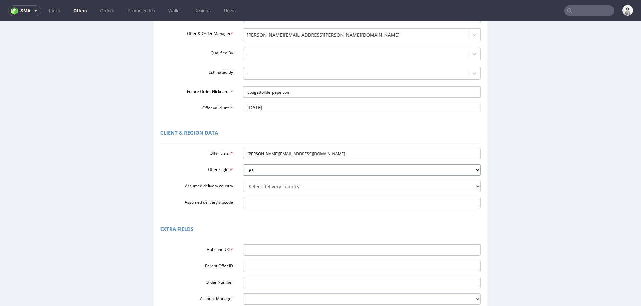
scroll to position [89, 0]
click at [269, 249] on input "Hubspot URL *" at bounding box center [362, 248] width 238 height 11
paste input "[URL][DOMAIN_NAME]"
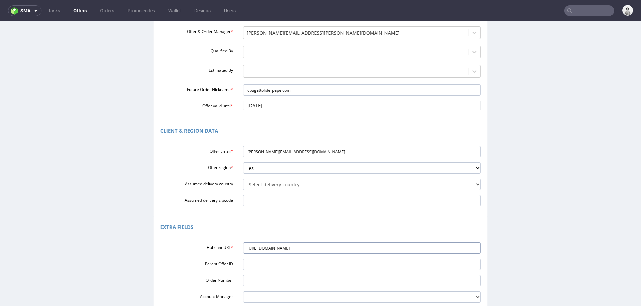
scroll to position [161, 0]
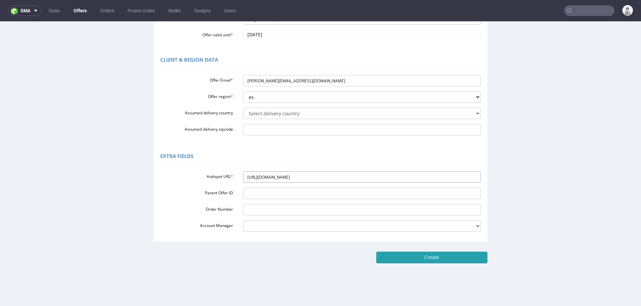
type input "[URL][DOMAIN_NAME]"
click at [451, 259] on input "Create" at bounding box center [431, 257] width 111 height 11
type input "Please wait..."
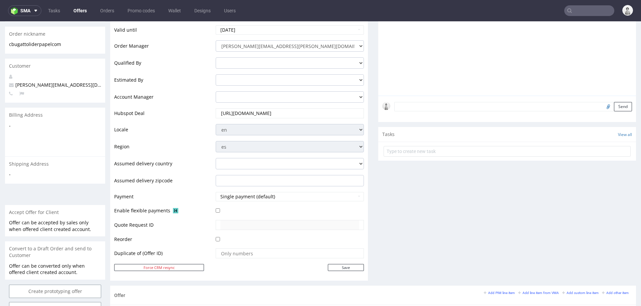
scroll to position [212, 0]
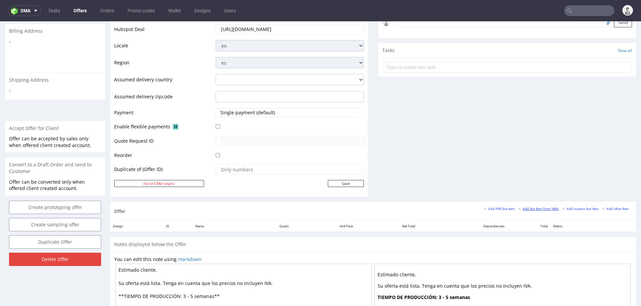
click at [528, 208] on small "Add line item from VMA" at bounding box center [538, 209] width 41 height 4
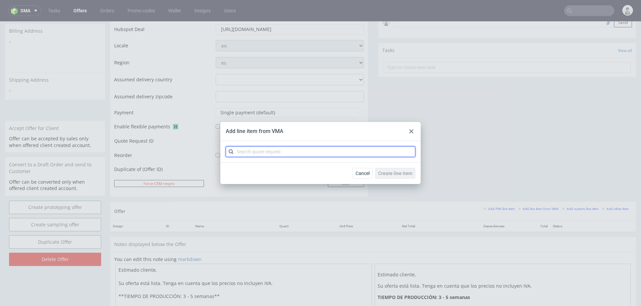
click at [364, 154] on input "text" at bounding box center [321, 152] width 190 height 11
type input "cbme"
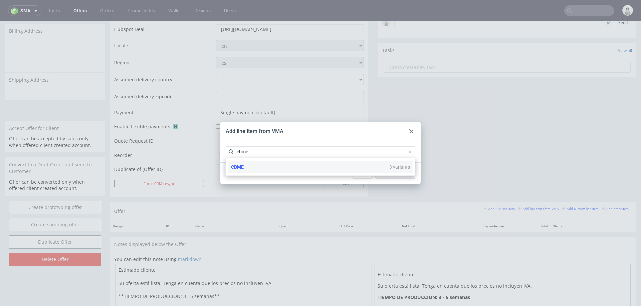
click at [253, 170] on div "CBME 3 variants" at bounding box center [320, 167] width 184 height 12
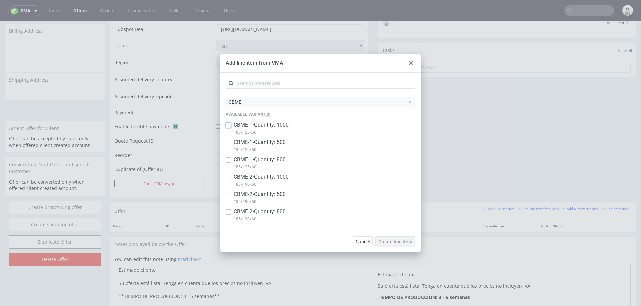
drag, startPoint x: 228, startPoint y: 128, endPoint x: 227, endPoint y: 133, distance: 4.7
click at [228, 128] on input "checkbox" at bounding box center [228, 125] width 5 height 5
checkbox input "true"
drag, startPoint x: 227, startPoint y: 141, endPoint x: 228, endPoint y: 152, distance: 10.7
click at [227, 141] on input "checkbox" at bounding box center [228, 142] width 5 height 5
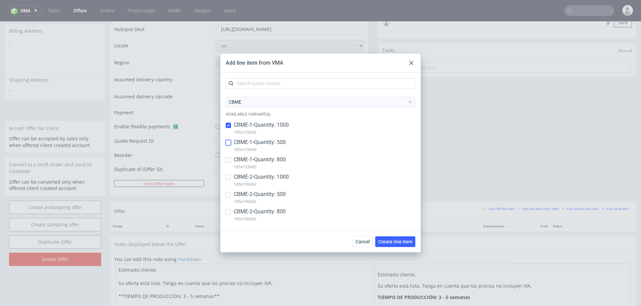
checkbox input "true"
drag, startPoint x: 229, startPoint y: 160, endPoint x: 227, endPoint y: 169, distance: 8.9
click at [229, 160] on input "checkbox" at bounding box center [228, 160] width 5 height 5
checkbox input "true"
click at [229, 179] on input "checkbox" at bounding box center [228, 177] width 5 height 5
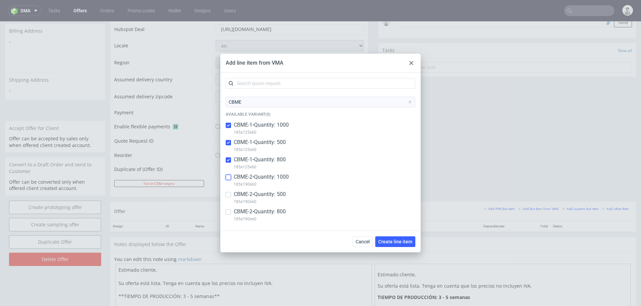
checkbox input "true"
click at [228, 196] on input "checkbox" at bounding box center [228, 194] width 5 height 5
checkbox input "true"
click at [228, 212] on input "checkbox" at bounding box center [228, 212] width 5 height 5
checkbox input "true"
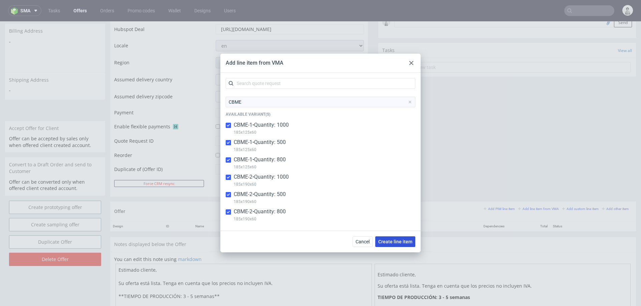
click at [390, 241] on span "Create line item" at bounding box center [395, 242] width 34 height 5
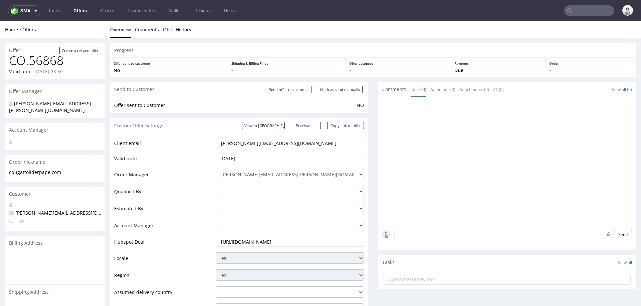
scroll to position [0, 0]
